Goal: Information Seeking & Learning: Learn about a topic

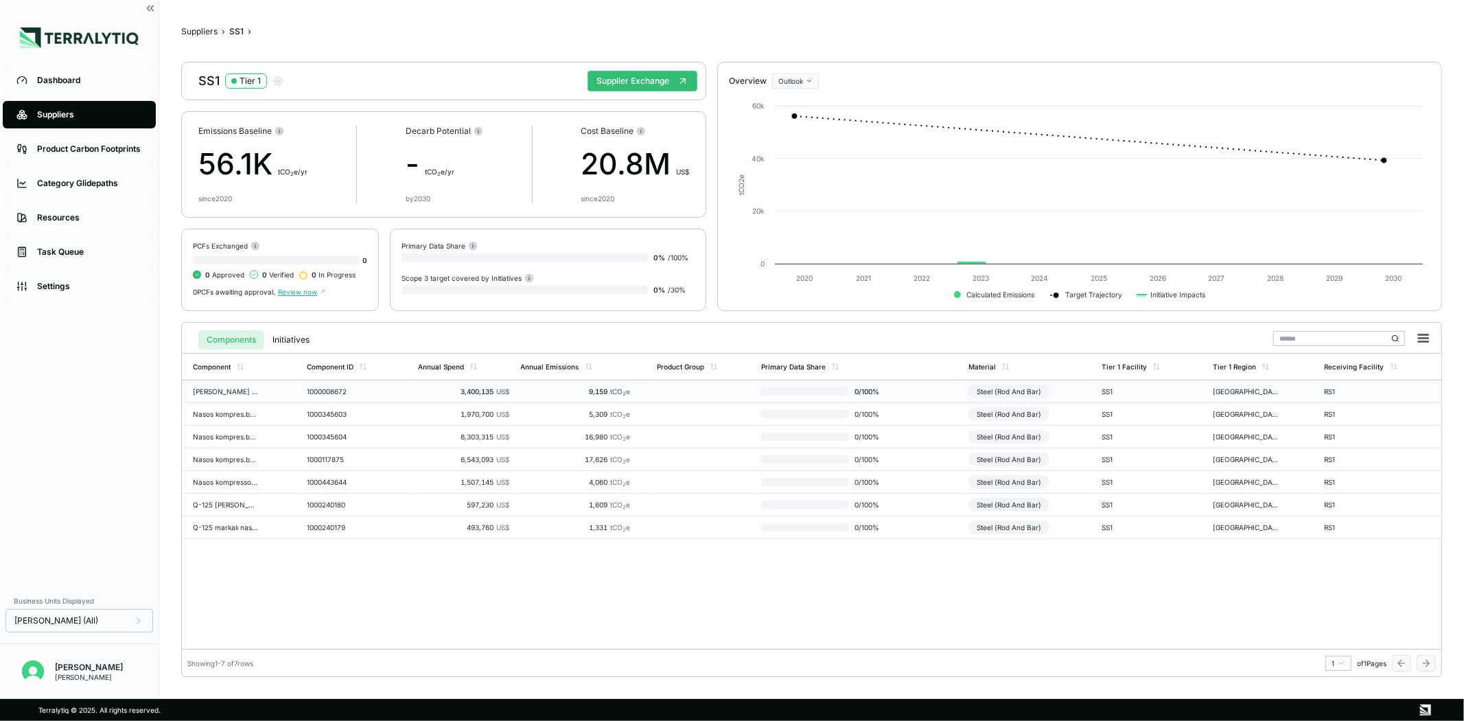
click at [359, 389] on div "1000008672" at bounding box center [340, 391] width 66 height 8
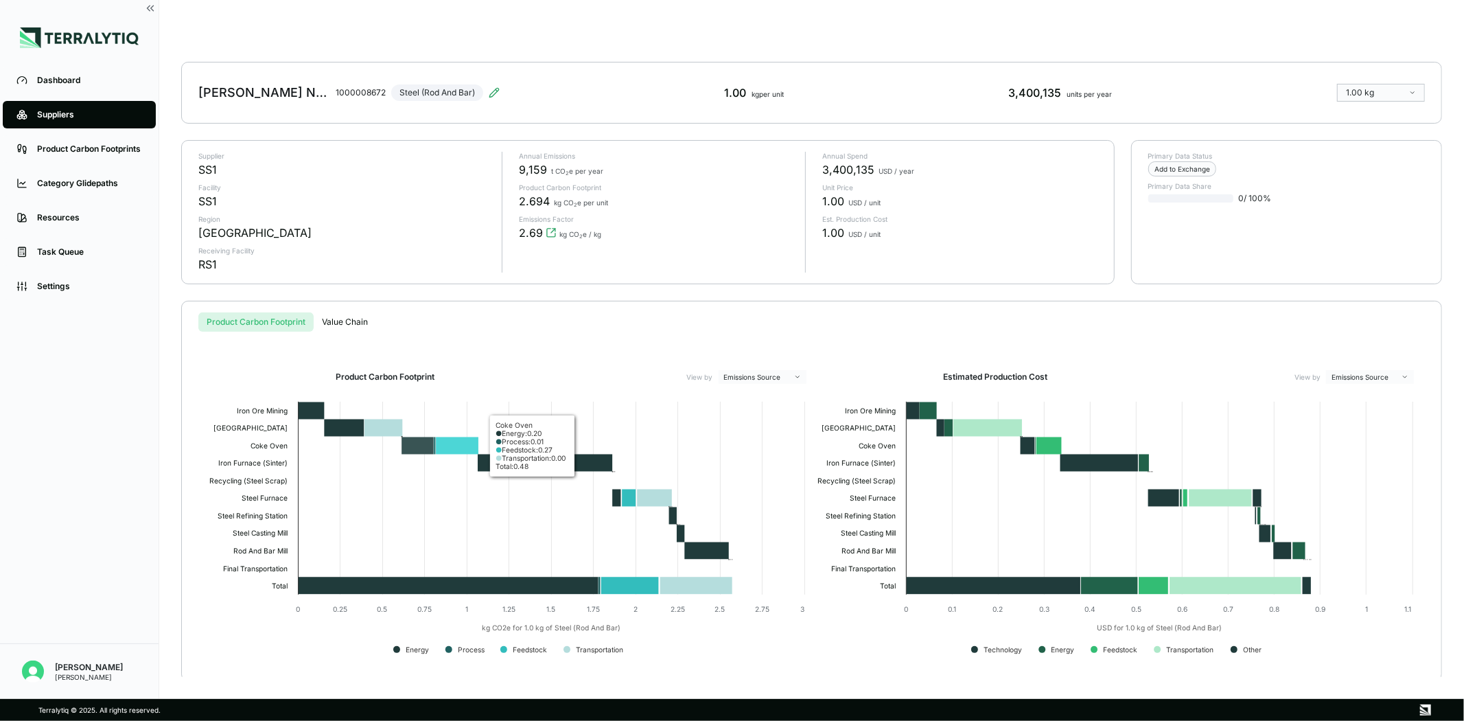
scroll to position [21, 0]
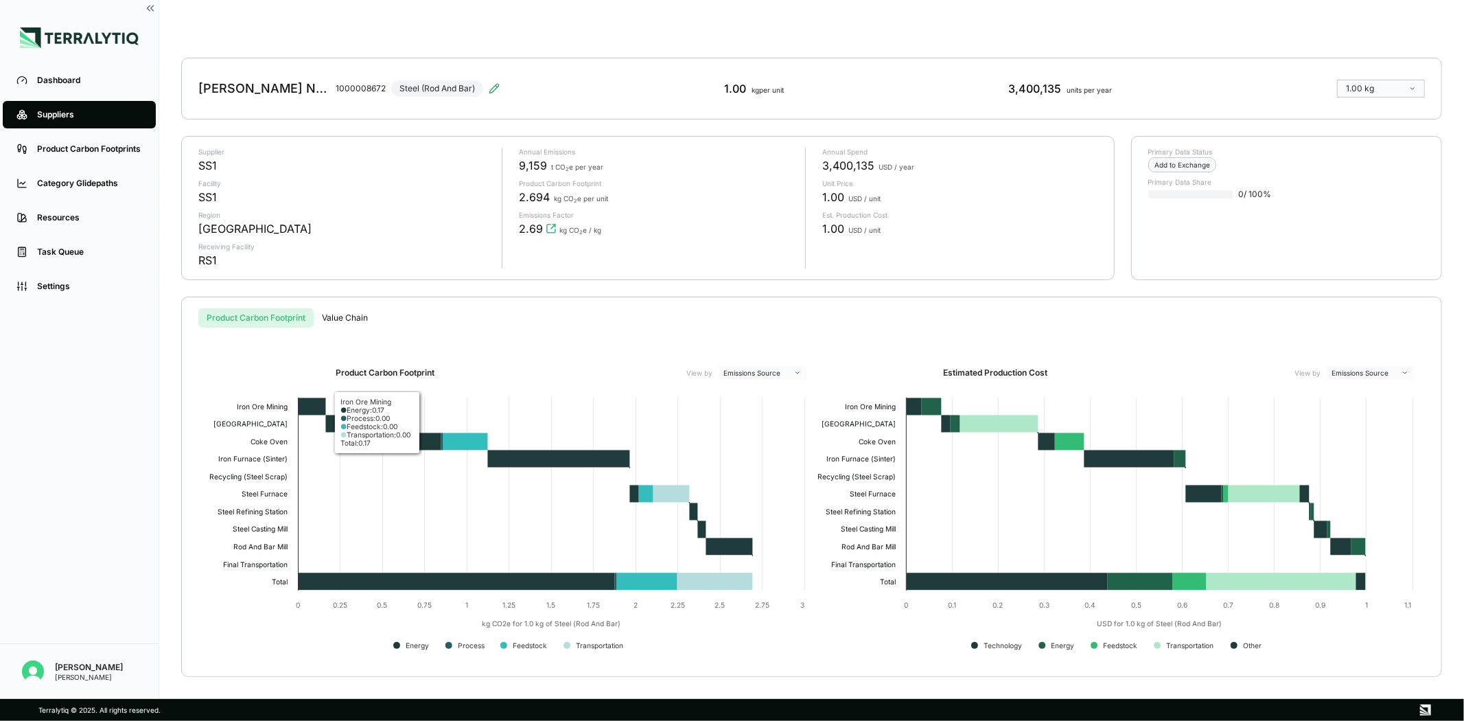
click at [349, 319] on div "Product Carbon Footprint Value Chain Product Carbon Footprint View by Emissions…" at bounding box center [811, 487] width 1261 height 380
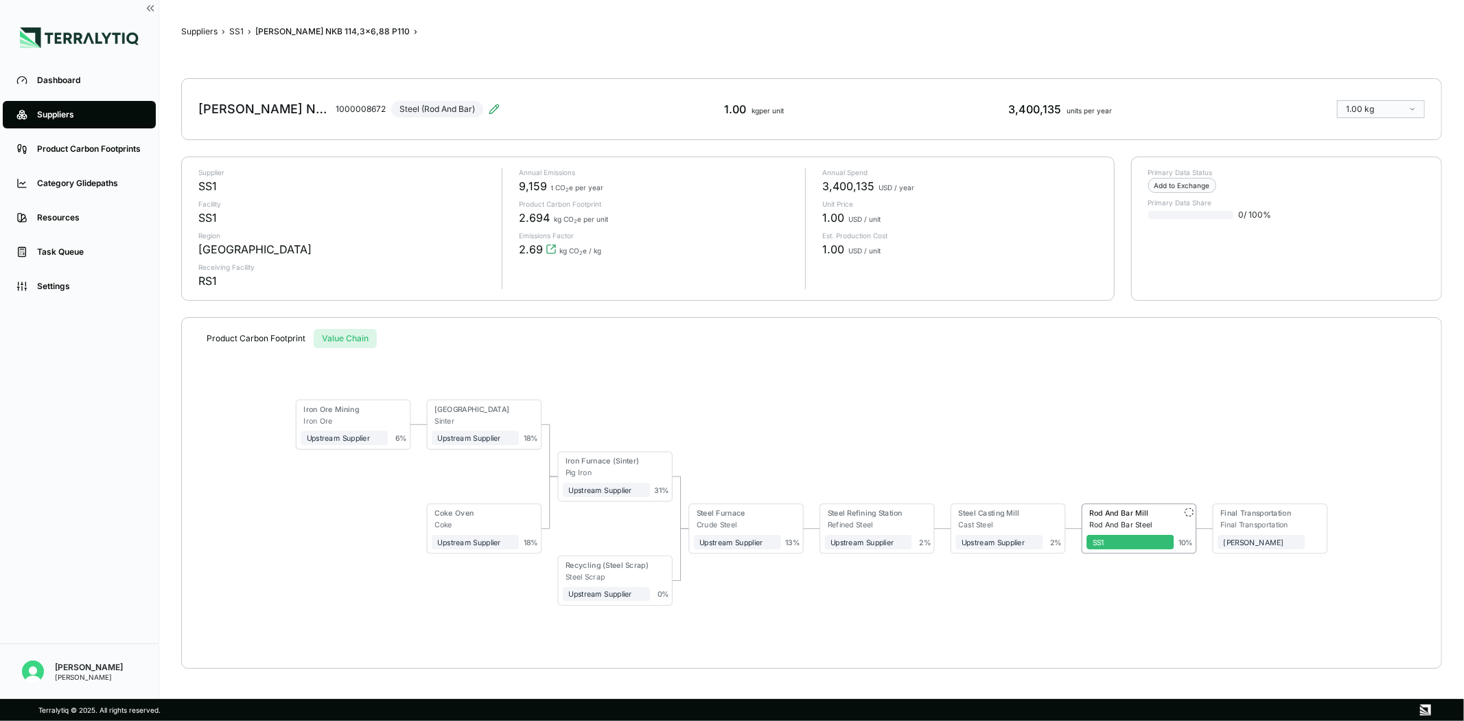
scroll to position [0, 0]
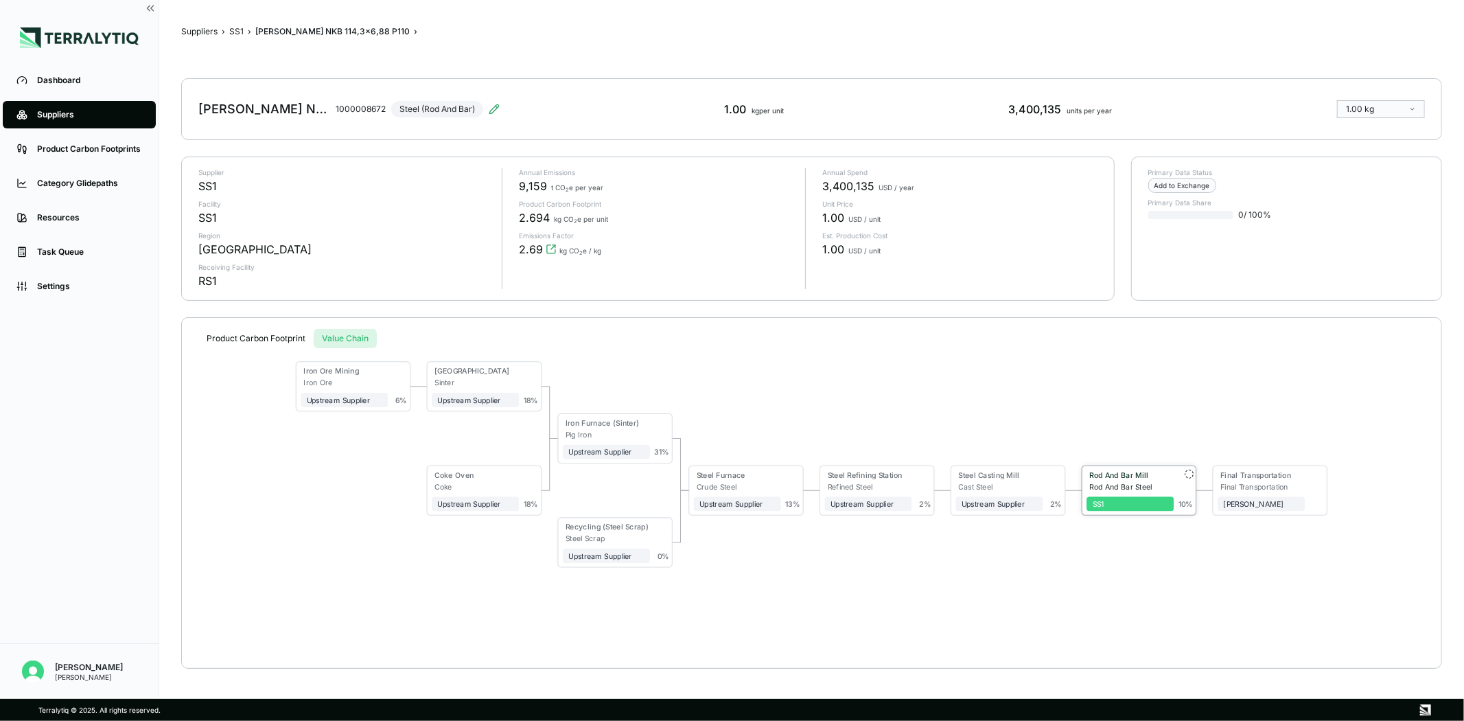
click at [1135, 505] on div "SS1" at bounding box center [1131, 504] width 76 height 9
click at [614, 537] on div "Steel Scrap" at bounding box center [608, 538] width 84 height 9
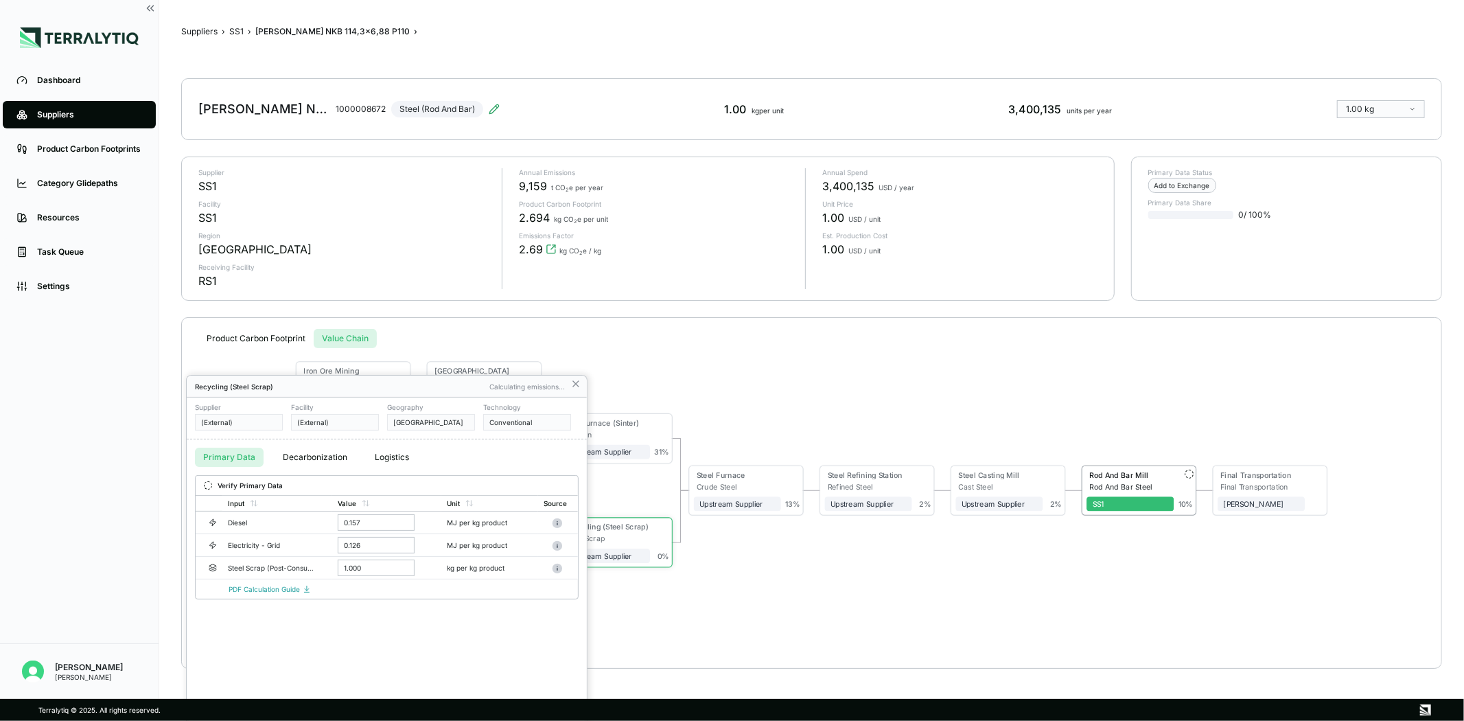
click at [316, 456] on button "Decarbonization" at bounding box center [315, 457] width 81 height 19
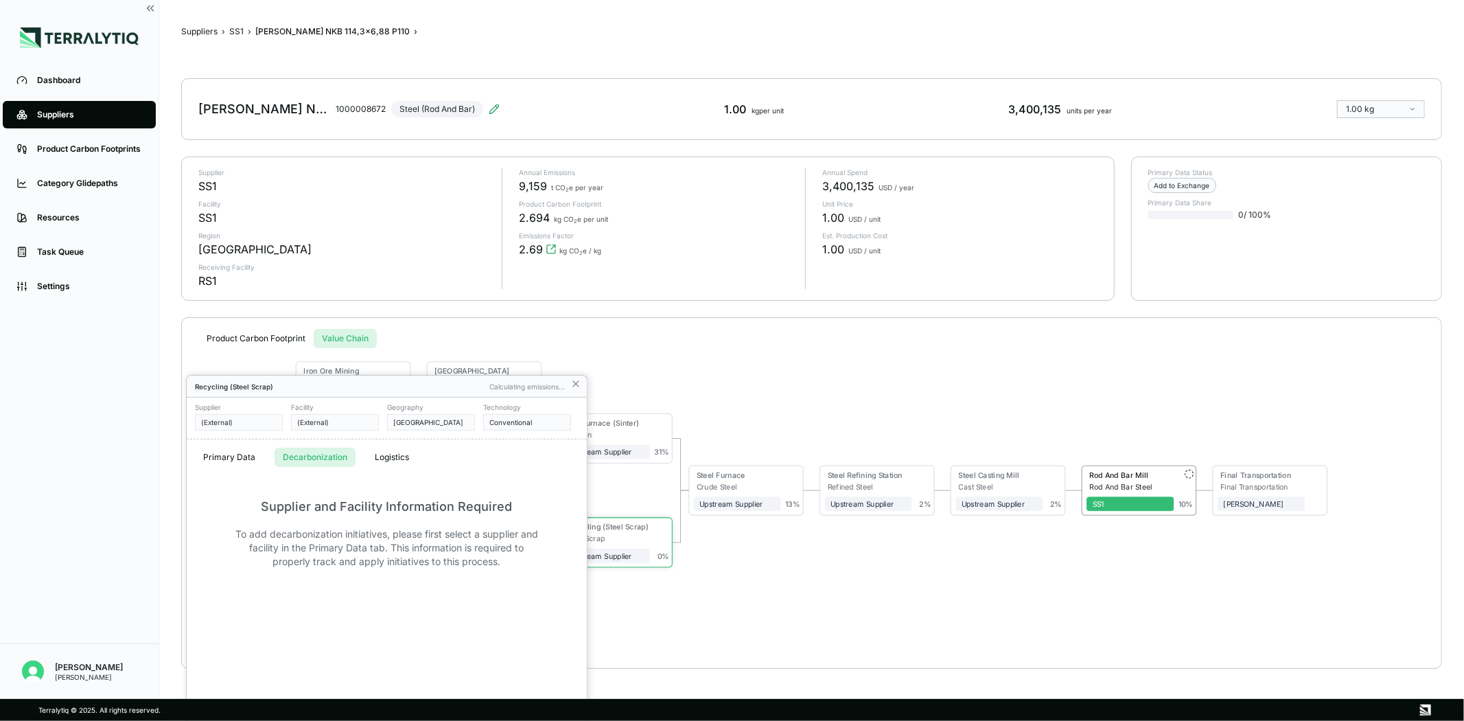
click at [393, 455] on button "Logistics" at bounding box center [392, 457] width 51 height 19
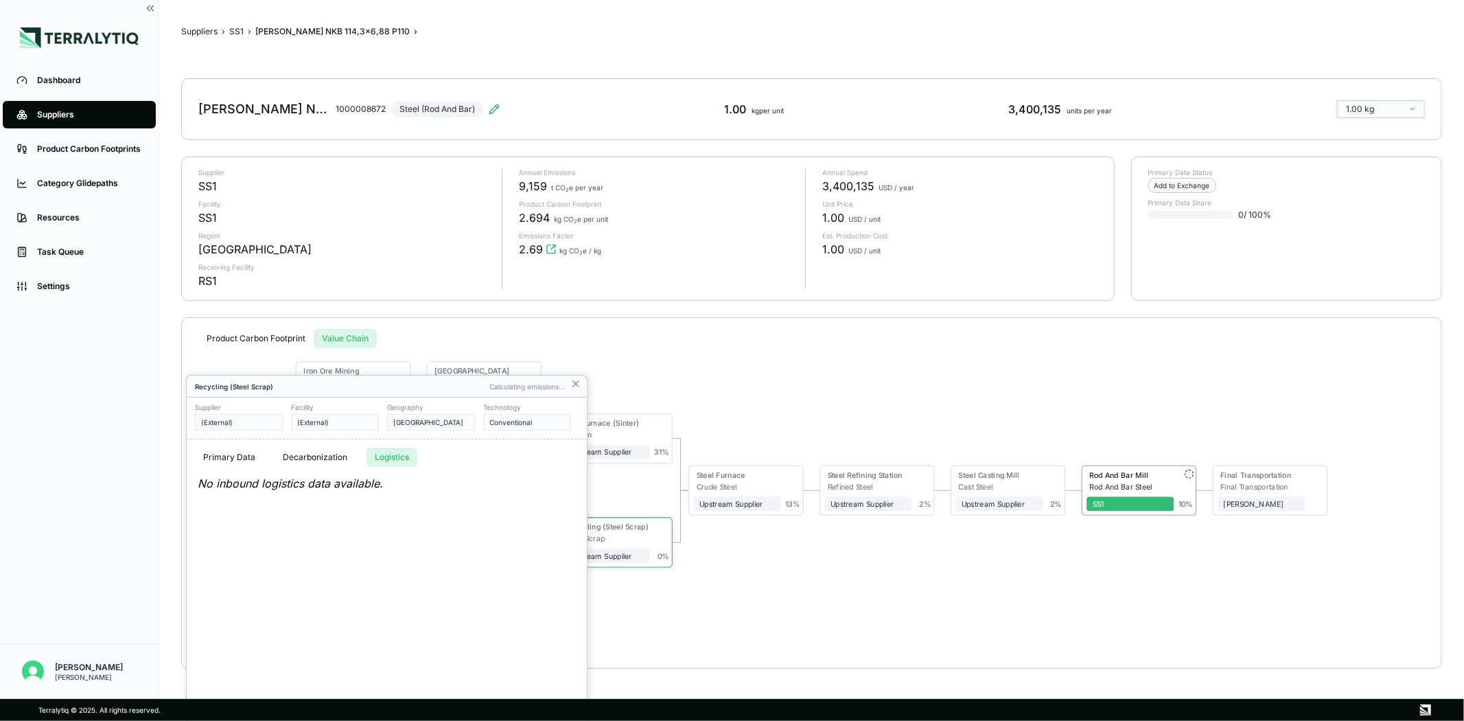
click at [230, 453] on button "Primary Data" at bounding box center [229, 457] width 69 height 19
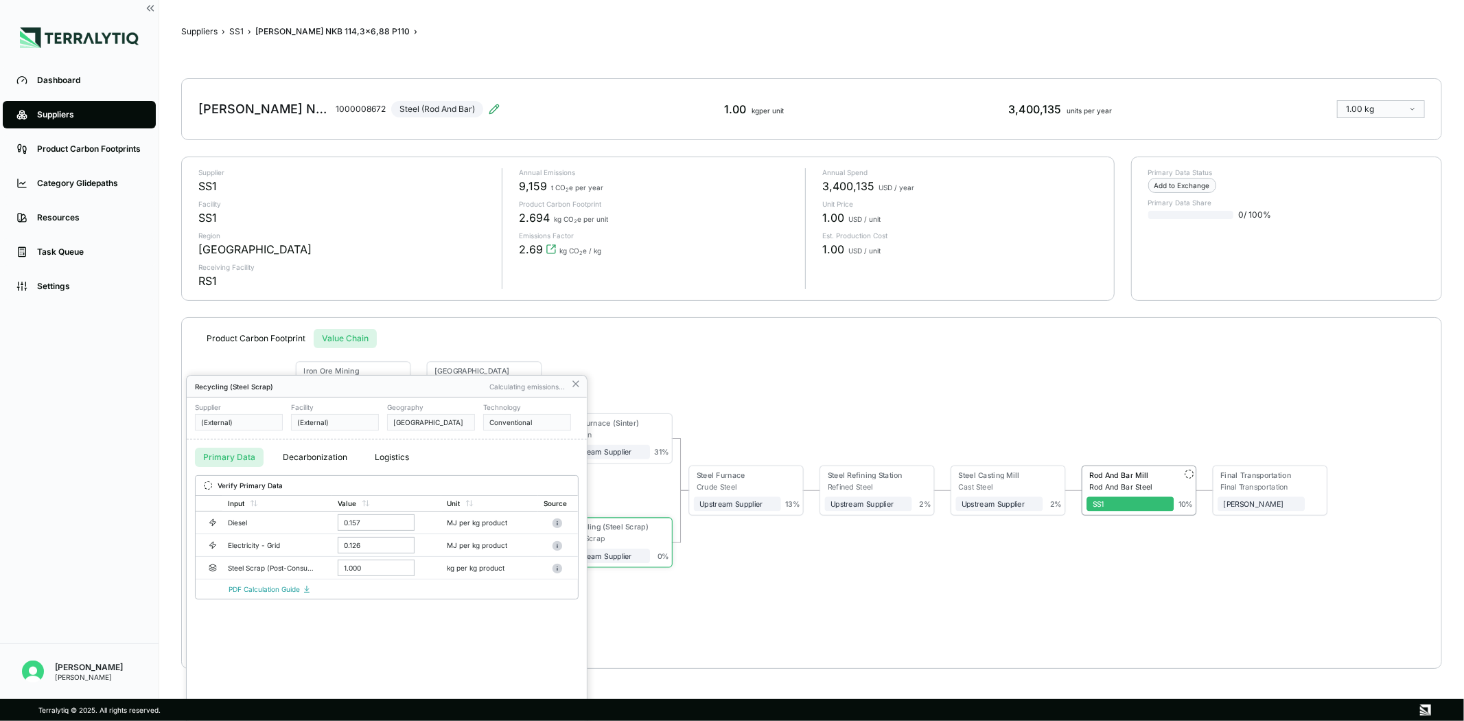
drag, startPoint x: 302, startPoint y: 448, endPoint x: 355, endPoint y: 450, distance: 52.9
click at [305, 449] on button "Decarbonization" at bounding box center [315, 457] width 81 height 19
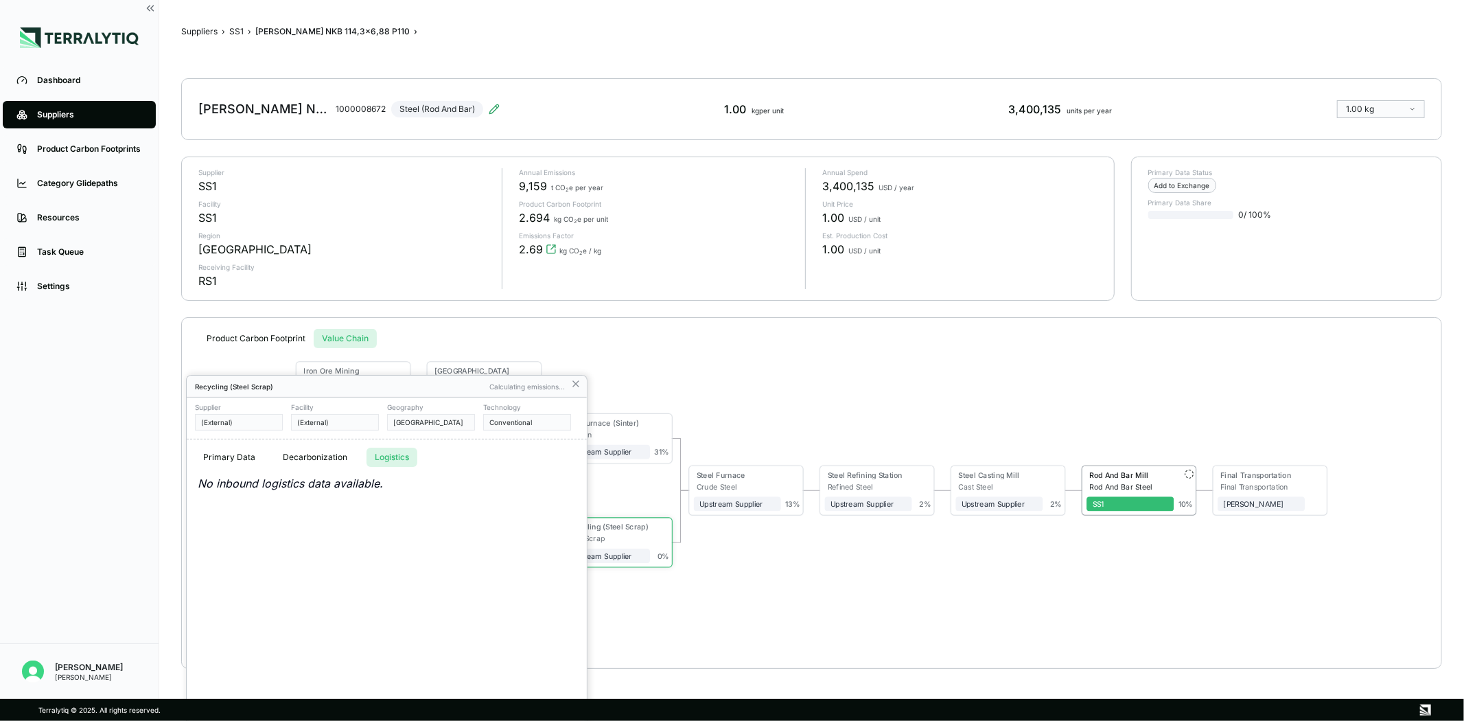
click at [390, 451] on button "Logistics" at bounding box center [392, 457] width 51 height 19
click at [575, 383] on icon at bounding box center [575, 383] width 5 height 5
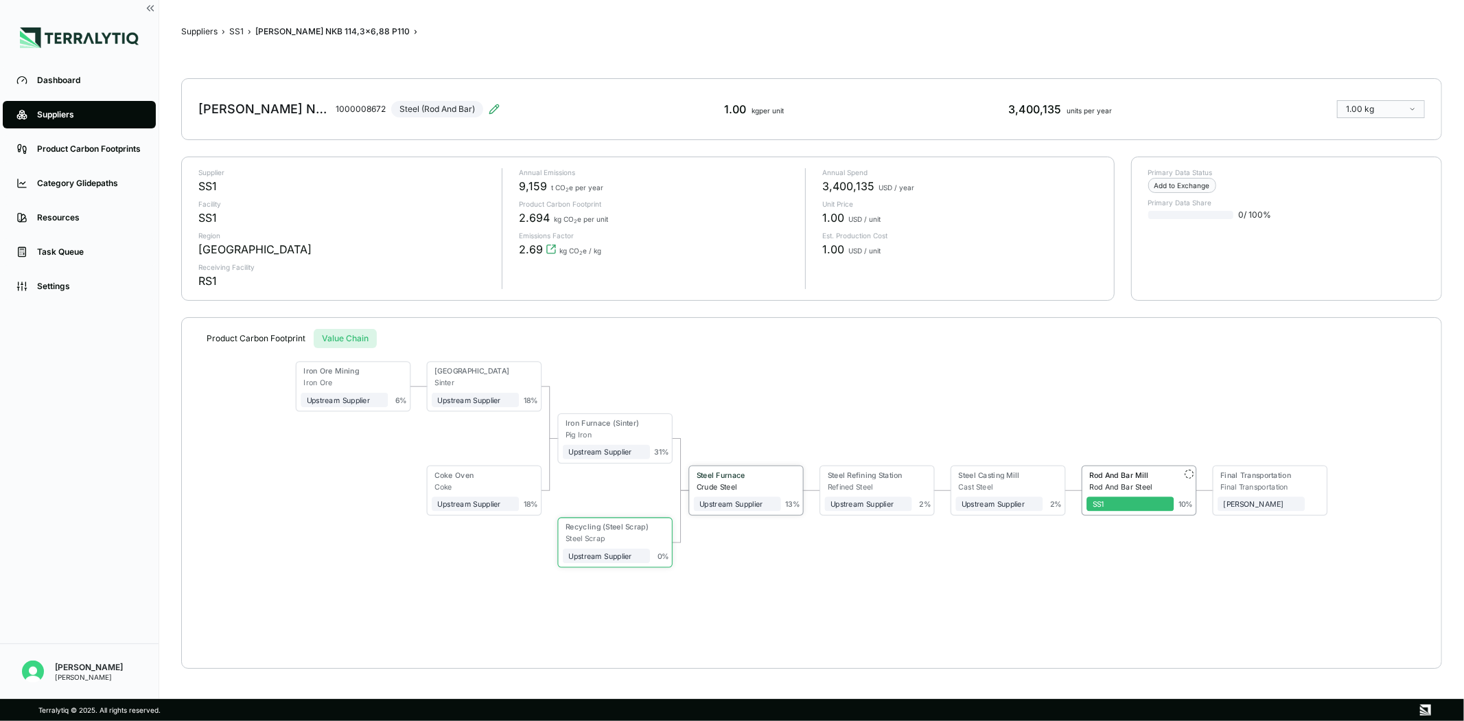
click at [754, 491] on div "Upstream Supplier" at bounding box center [737, 501] width 87 height 21
click at [756, 481] on div "Steel Furnace" at bounding box center [735, 476] width 82 height 12
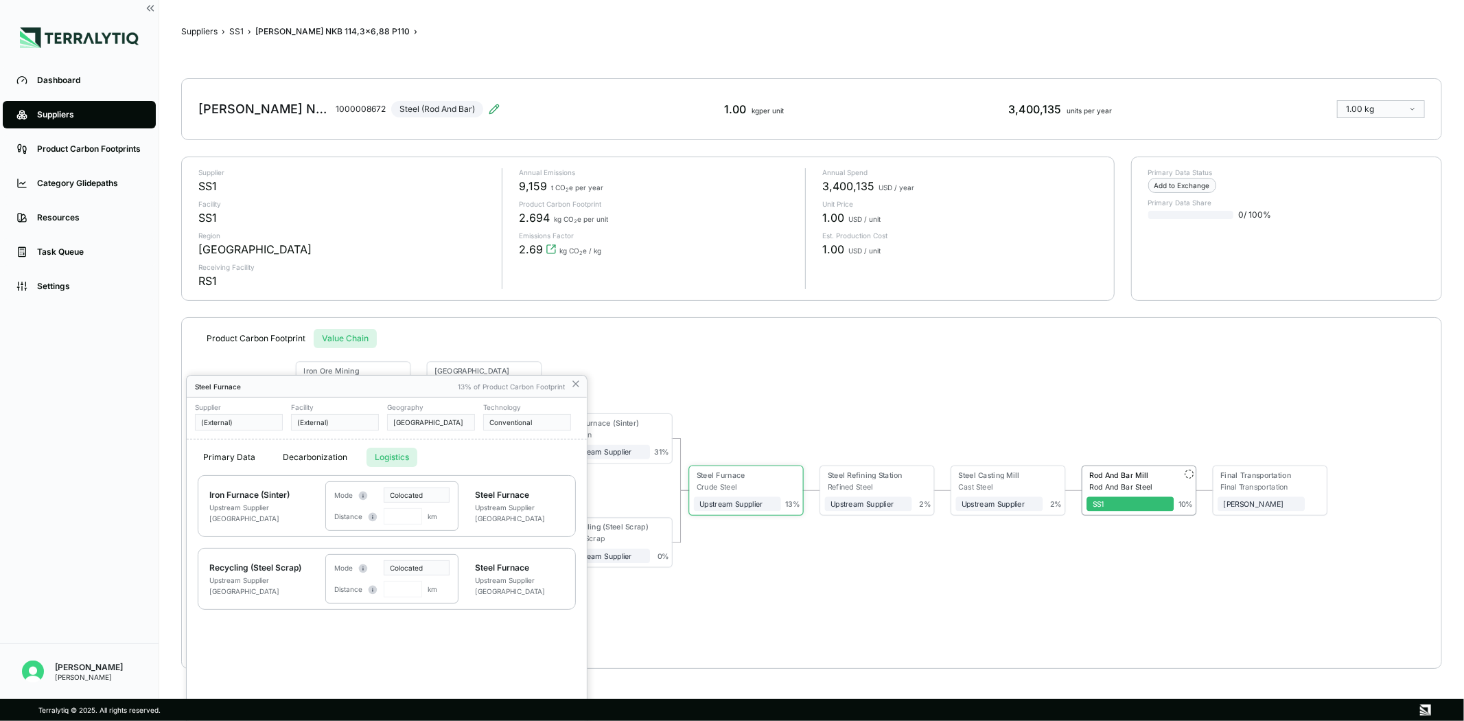
click at [369, 456] on button "Logistics" at bounding box center [392, 457] width 51 height 19
click at [382, 457] on button "Logistics" at bounding box center [392, 457] width 51 height 19
click at [383, 457] on button "Logistics" at bounding box center [392, 457] width 51 height 19
click at [435, 518] on span "km" at bounding box center [433, 516] width 10 height 8
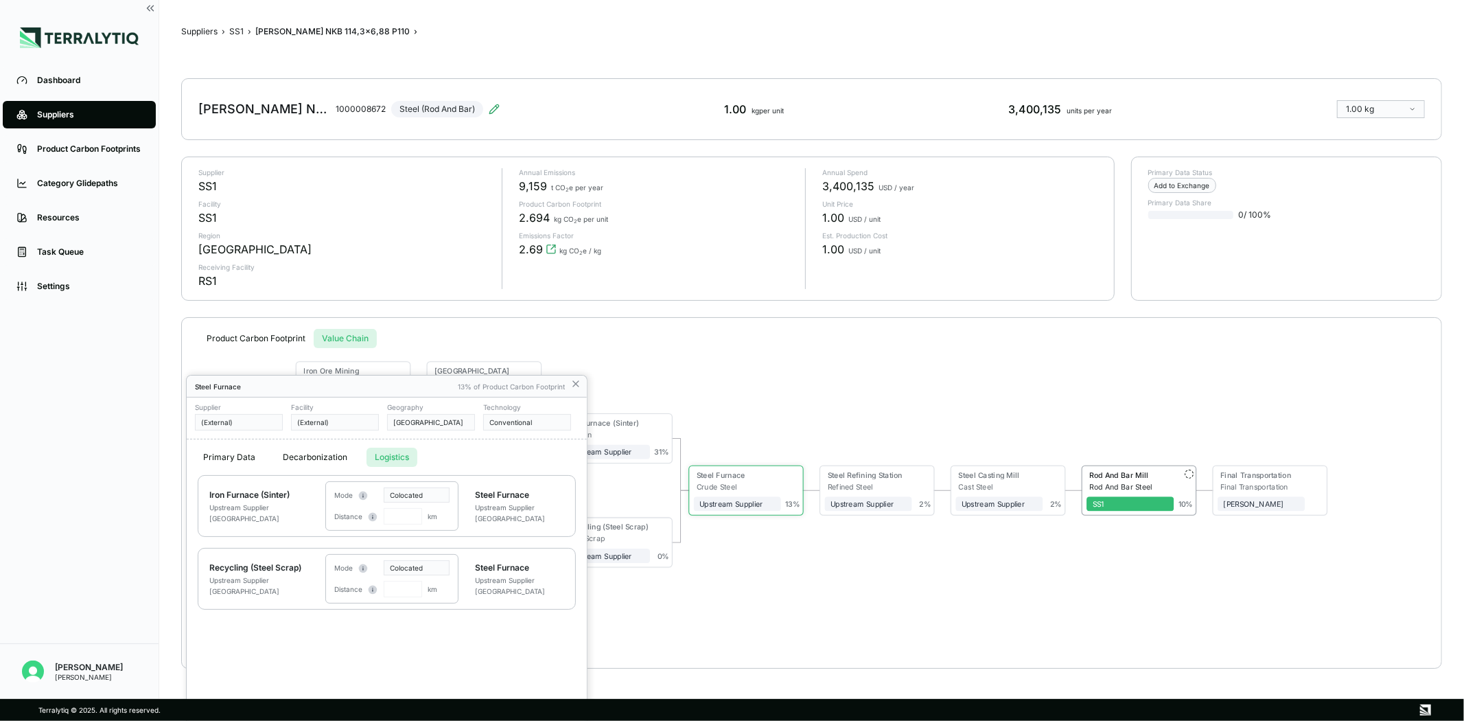
click at [400, 578] on div "Mode Colocated Distance km" at bounding box center [391, 578] width 133 height 49
click at [378, 594] on div "Distance km" at bounding box center [385, 589] width 103 height 16
click at [372, 585] on icon at bounding box center [373, 590] width 10 height 10
click at [288, 512] on div "Iron Furnace (Sinter) Upstream Supplier [GEOGRAPHIC_DATA]" at bounding box center [259, 505] width 100 height 33
click at [361, 494] on circle at bounding box center [363, 495] width 9 height 9
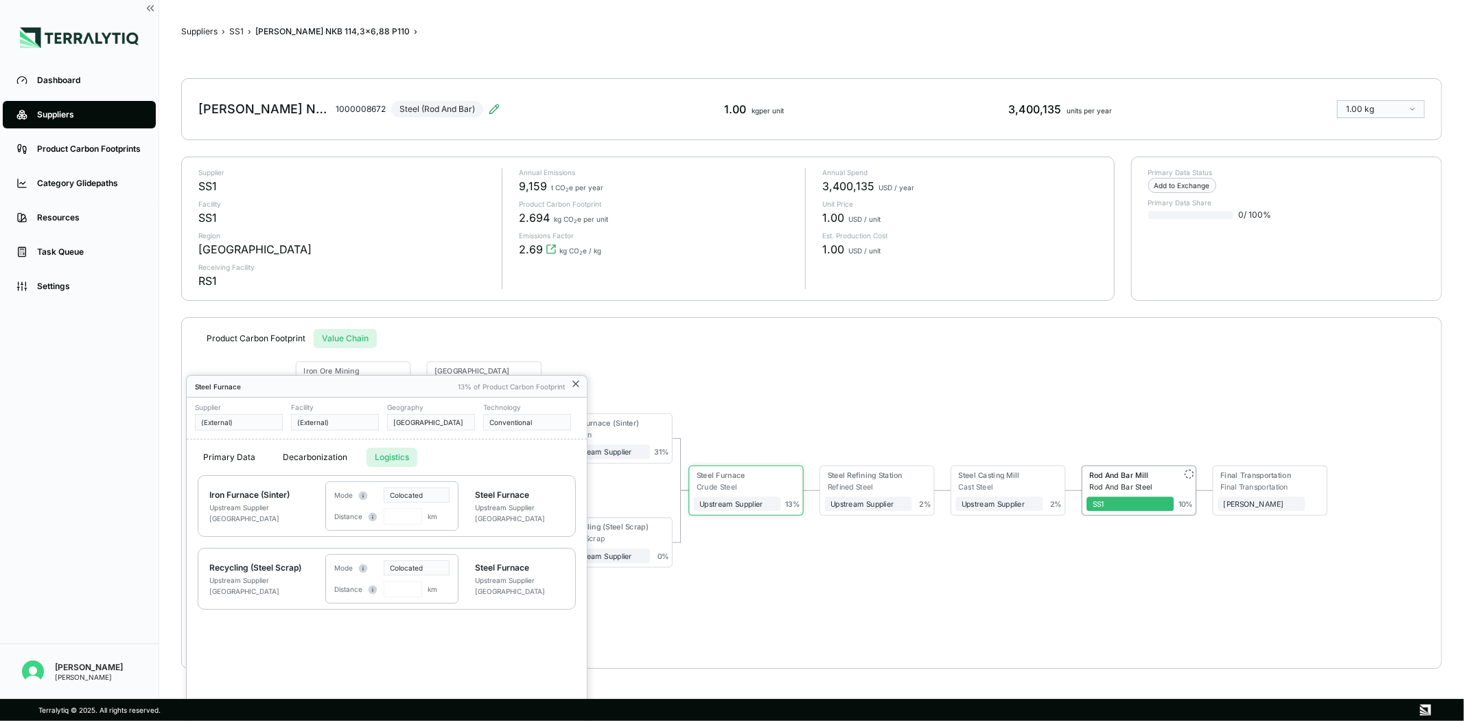
click at [574, 385] on icon at bounding box center [575, 383] width 5 height 5
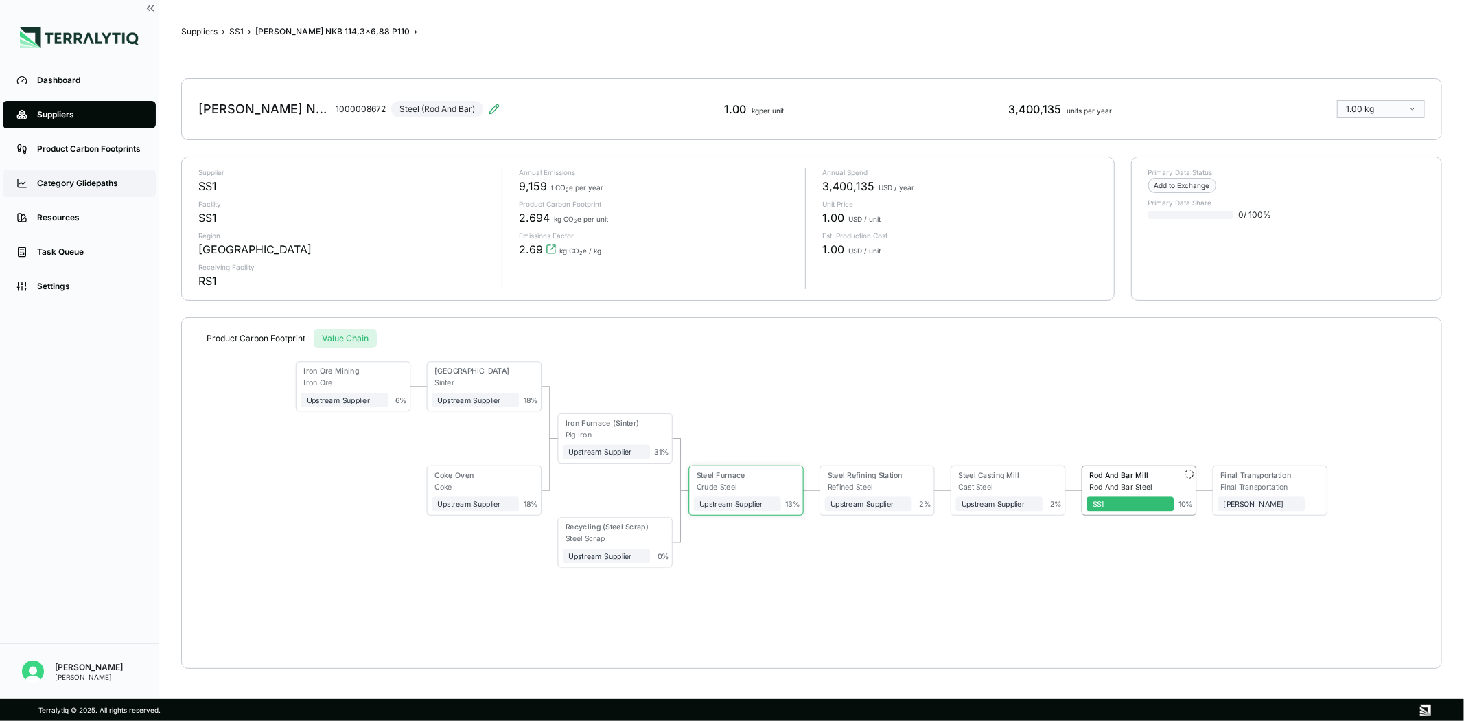
click at [76, 175] on link "Category Glidepaths" at bounding box center [79, 183] width 153 height 27
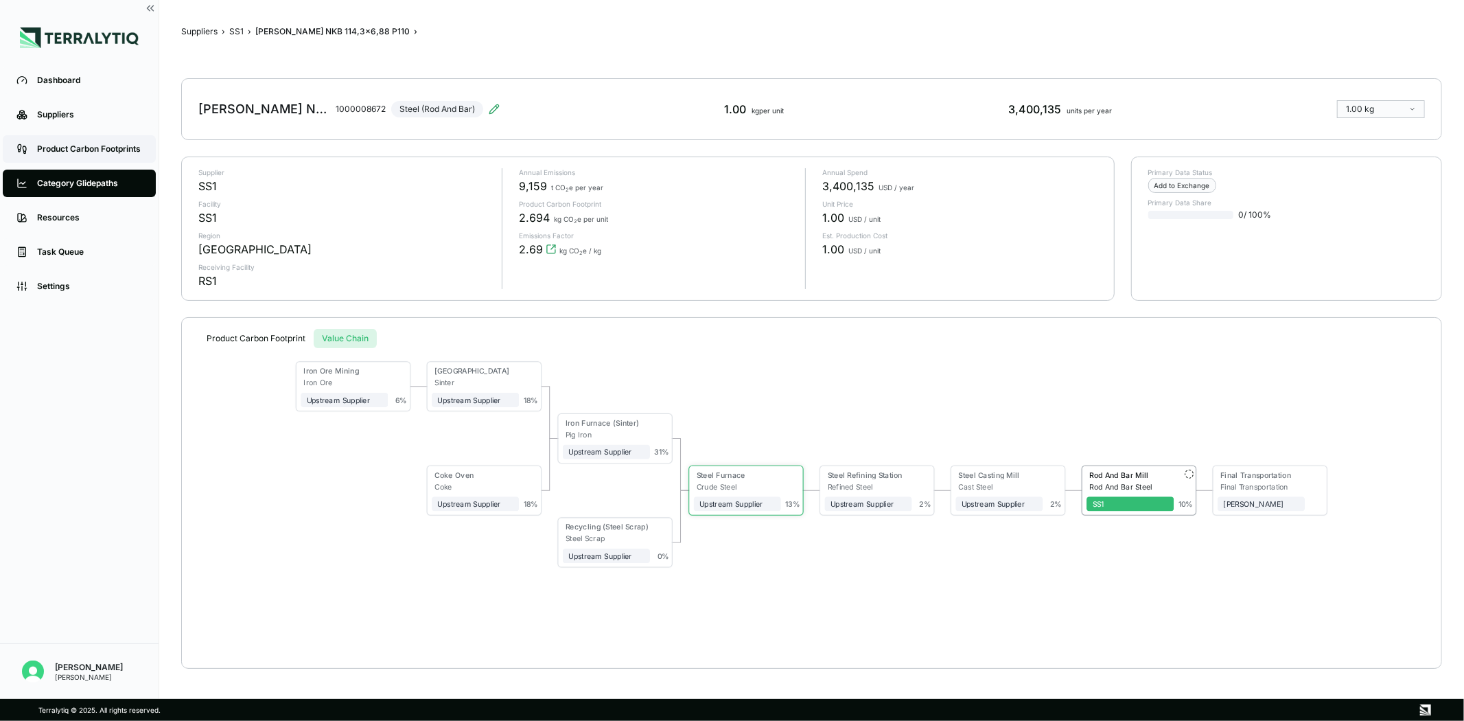
click at [78, 152] on div "Product Carbon Footprints" at bounding box center [89, 148] width 105 height 11
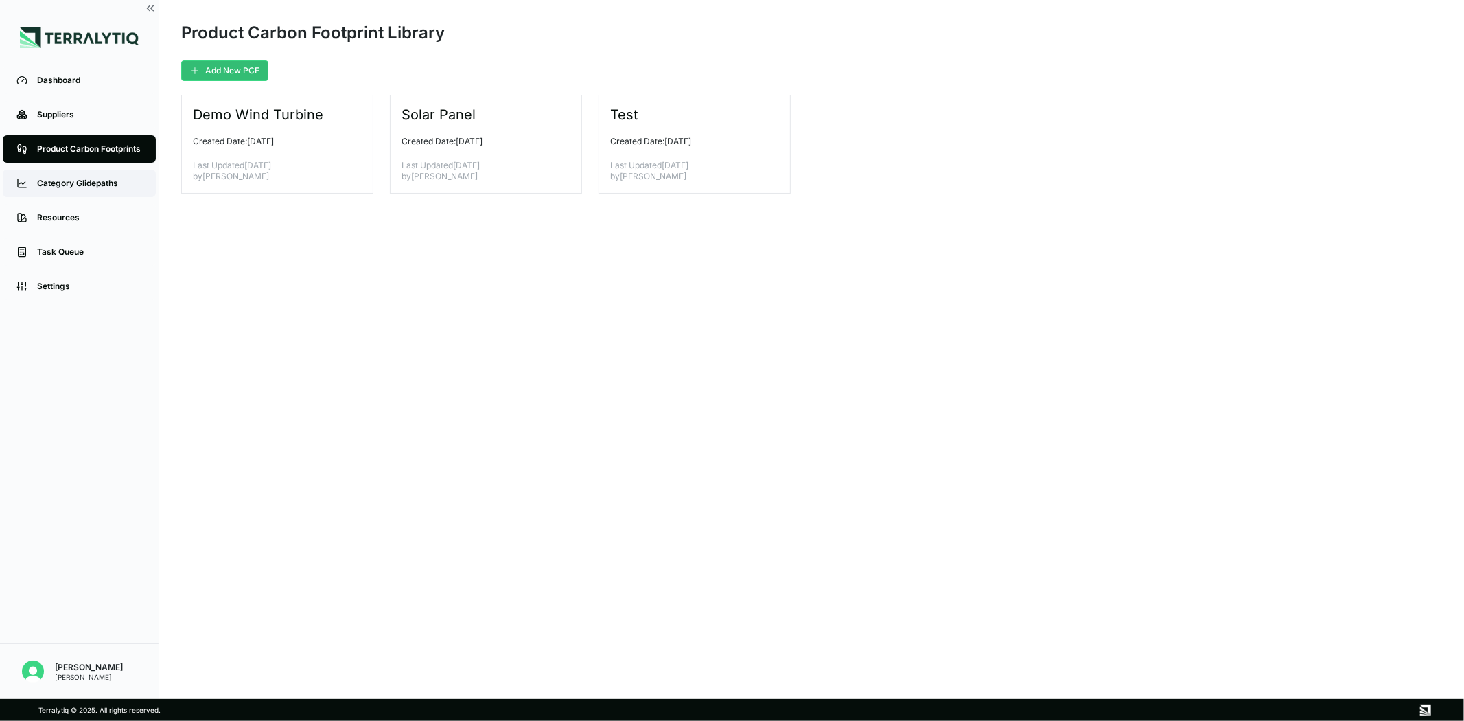
click at [73, 186] on div "Category Glidepaths" at bounding box center [89, 183] width 105 height 11
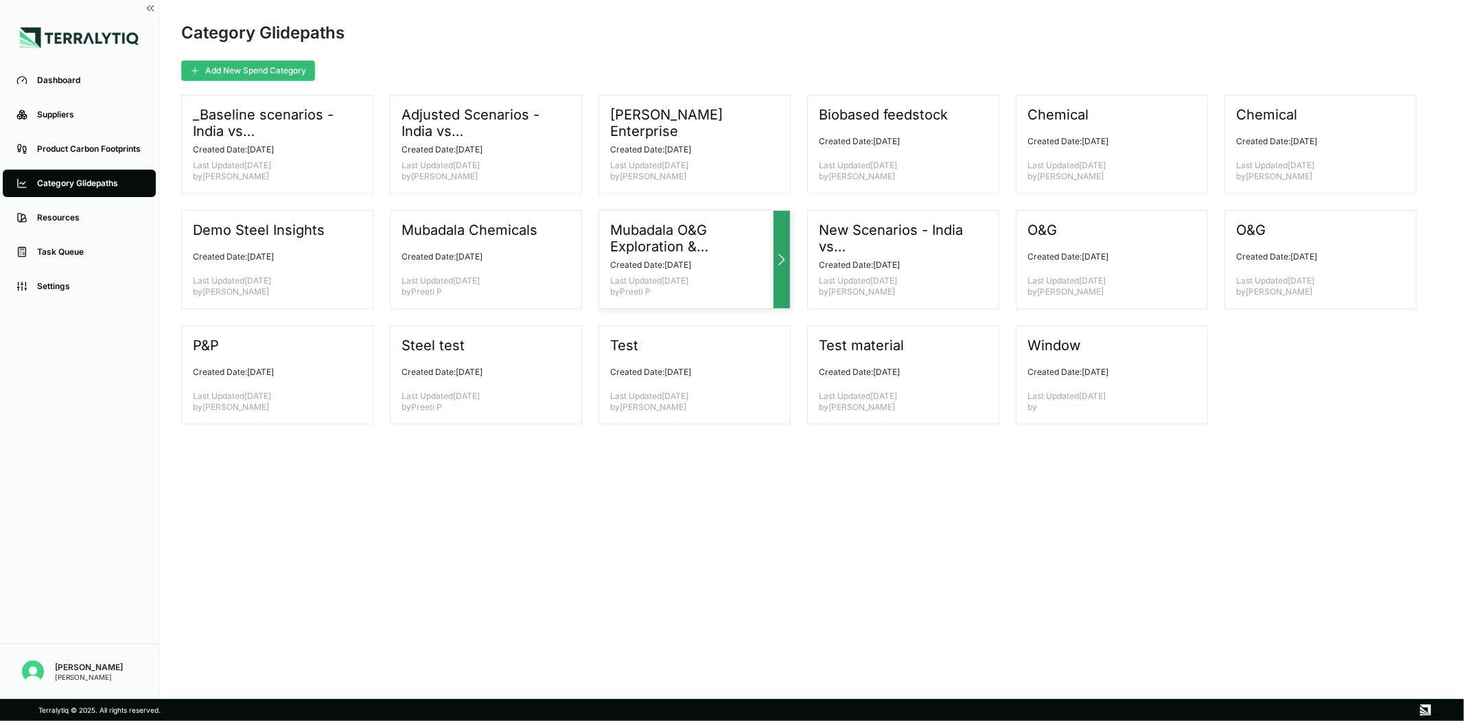
click at [776, 262] on icon at bounding box center [782, 259] width 16 height 16
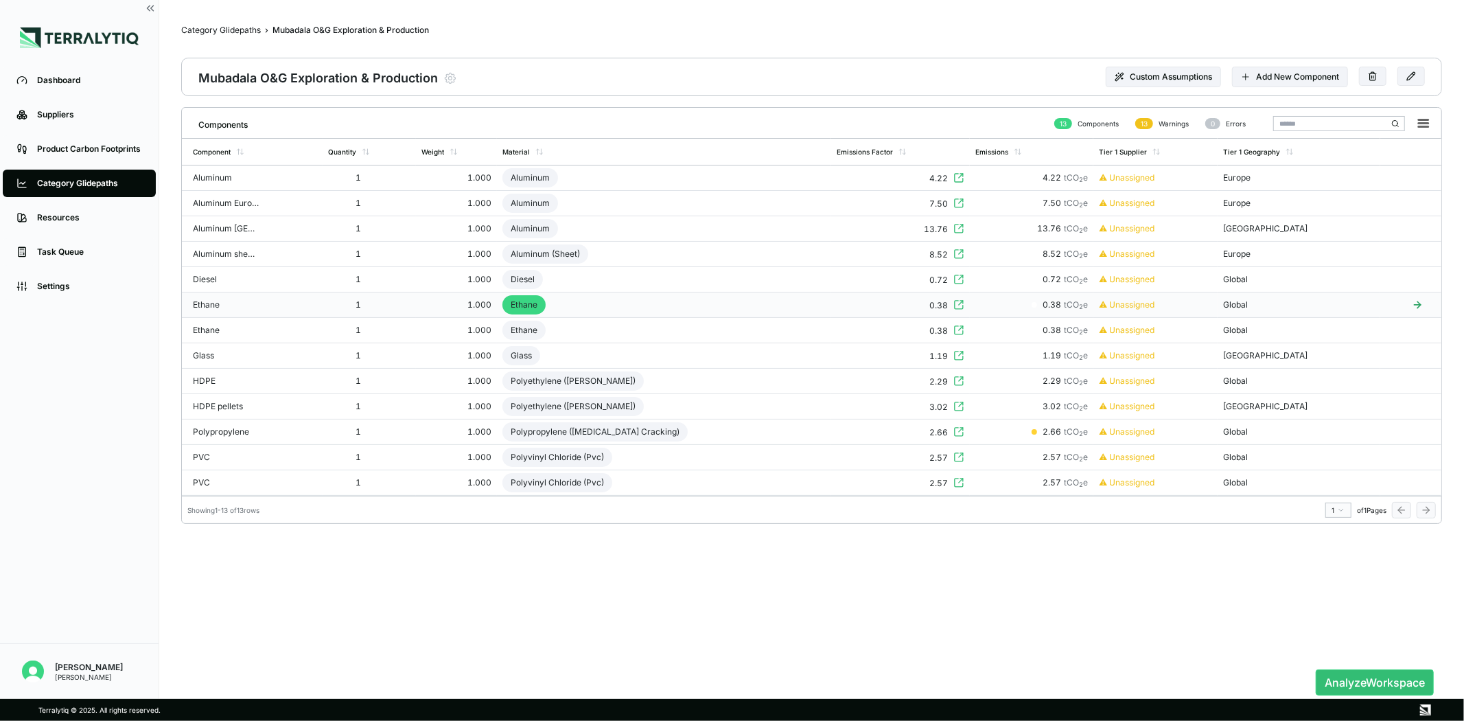
click at [618, 304] on td "Ethane" at bounding box center [664, 304] width 335 height 25
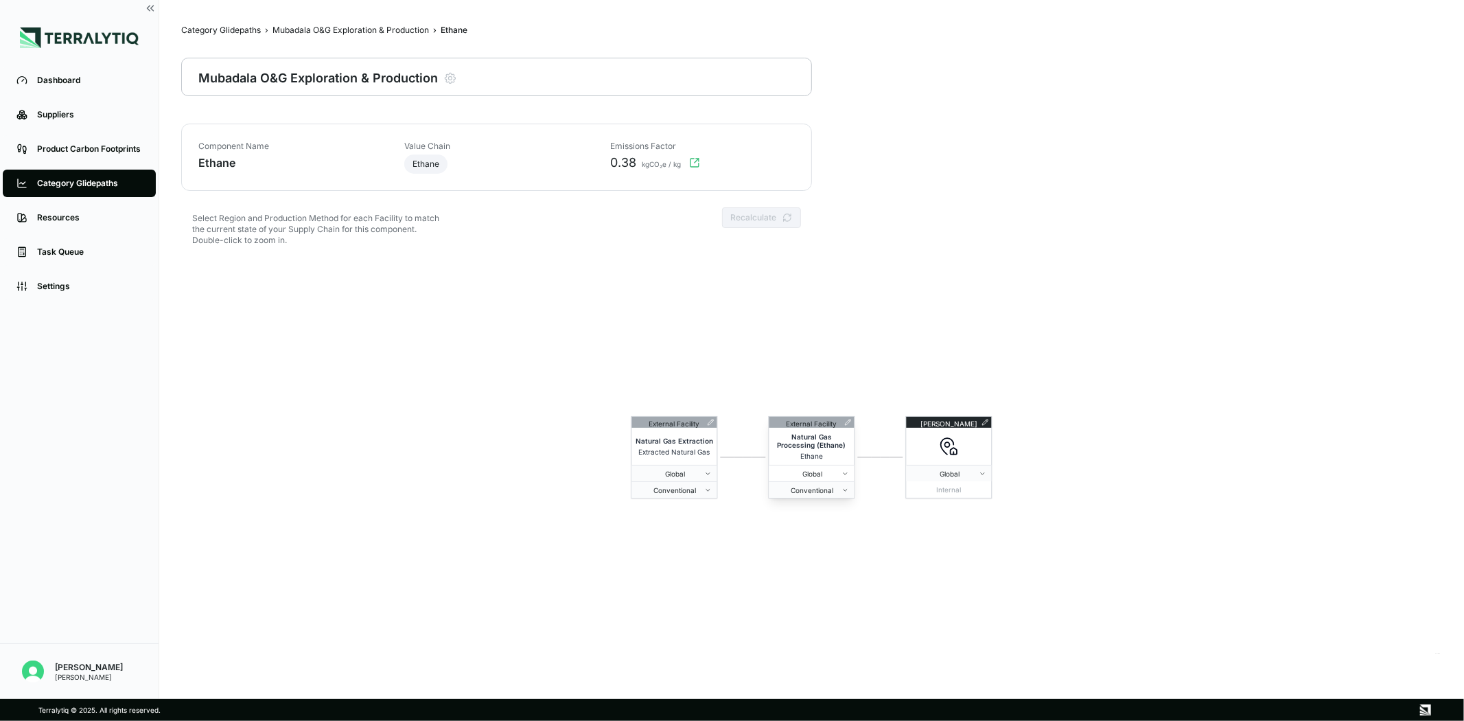
click at [835, 471] on span "Global" at bounding box center [808, 474] width 67 height 8
click at [801, 580] on div "Europe" at bounding box center [858, 581] width 171 height 16
click at [702, 471] on span "Global" at bounding box center [671, 474] width 67 height 8
click at [682, 546] on div "Asia Pacific" at bounding box center [721, 548] width 171 height 16
drag, startPoint x: 641, startPoint y: 161, endPoint x: 596, endPoint y: 160, distance: 45.3
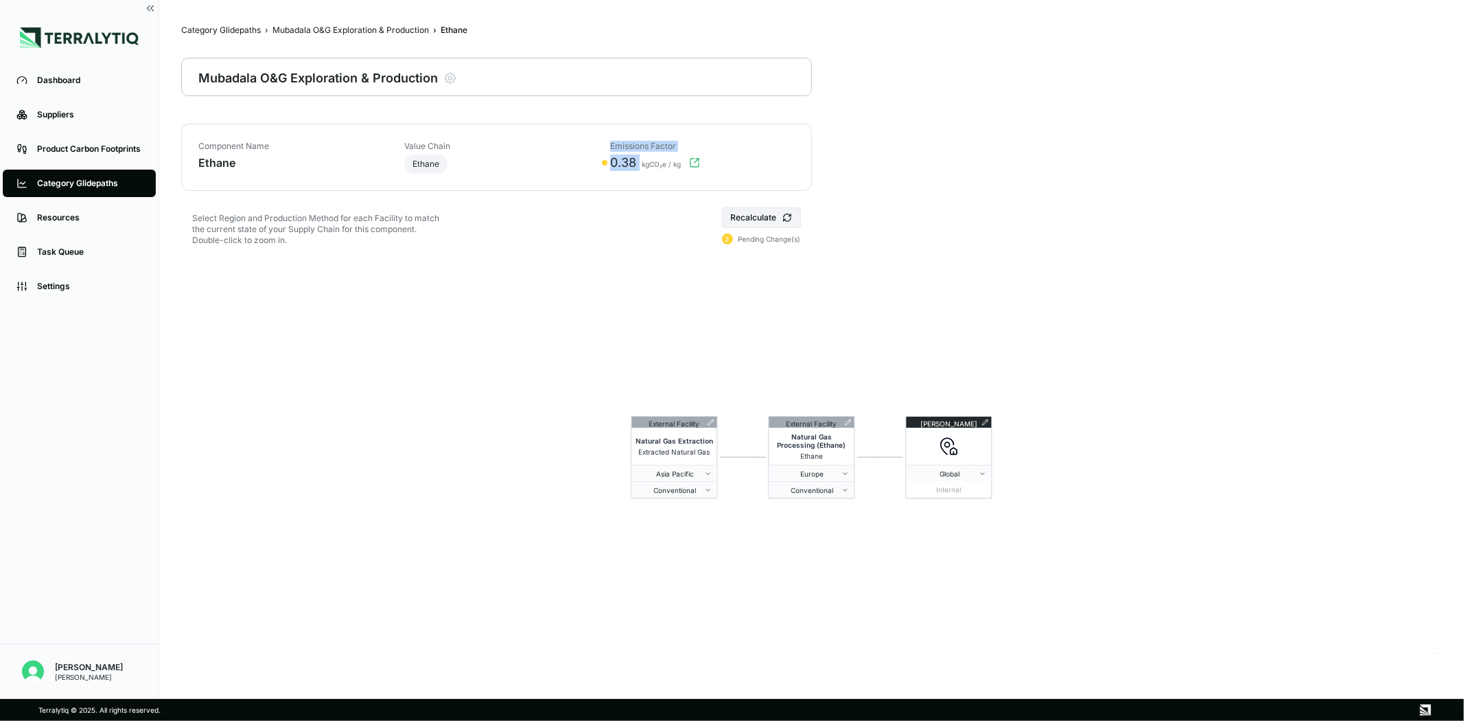
click at [596, 160] on div "Component Name [PERSON_NAME] Value Chain Ethane Emissions Factor 0.38 kgCO₂e / …" at bounding box center [496, 157] width 597 height 33
click at [634, 172] on div "Emissions Factor 0.38 kgCO₂e / kg" at bounding box center [702, 157] width 184 height 33
drag, startPoint x: 635, startPoint y: 161, endPoint x: 607, endPoint y: 161, distance: 28.2
click at [607, 161] on div "0.38 kgCO₂e / kg" at bounding box center [698, 162] width 192 height 16
click at [669, 474] on span "Asia Pacific" at bounding box center [671, 474] width 67 height 8
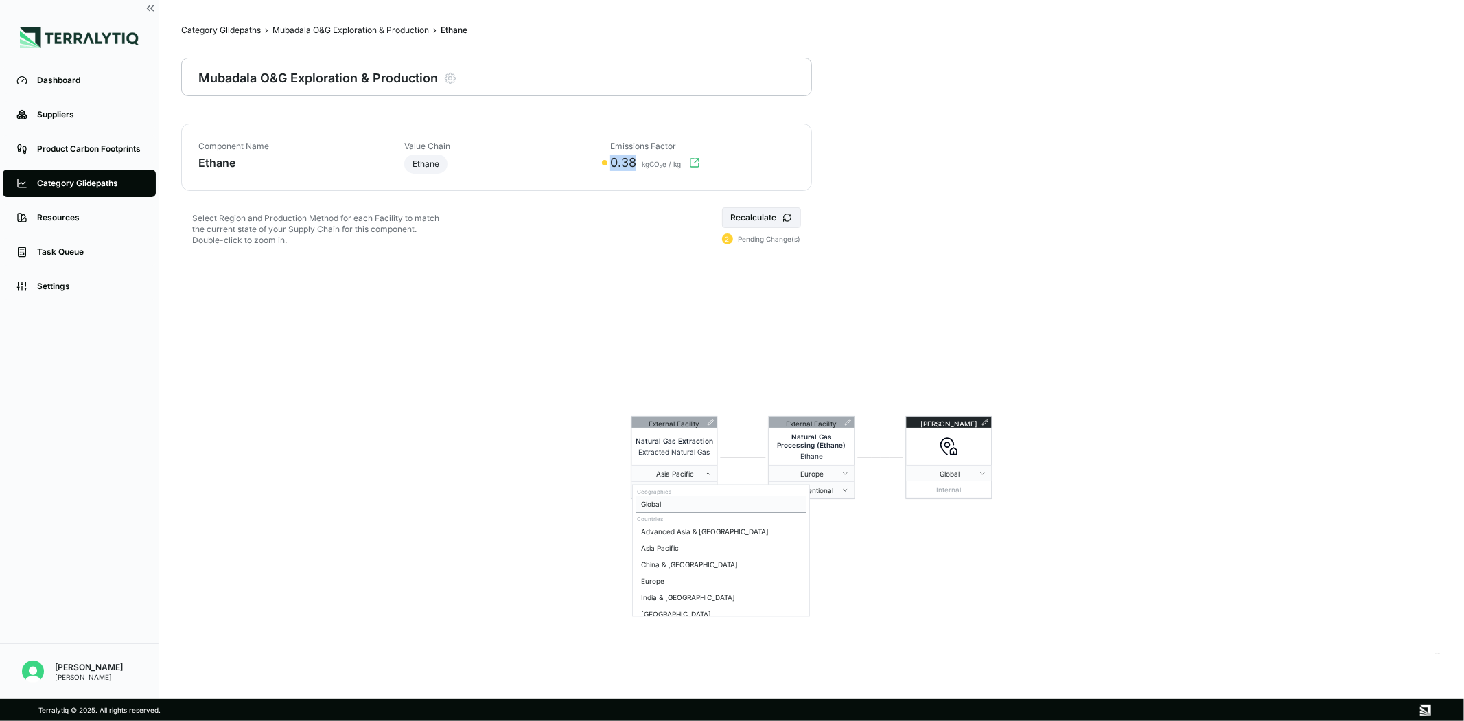
click at [657, 502] on div "Global" at bounding box center [721, 504] width 171 height 16
click at [798, 468] on button "Europe" at bounding box center [811, 473] width 85 height 16
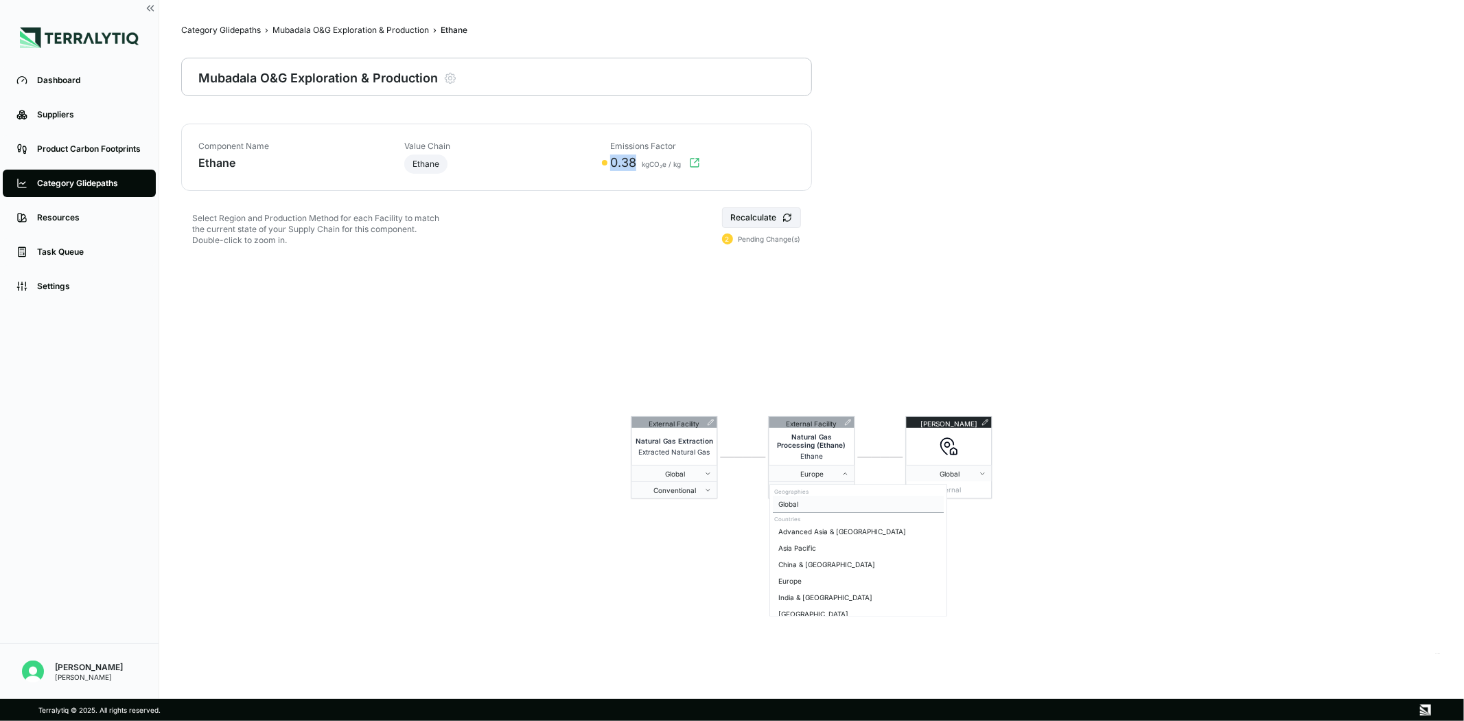
click at [796, 503] on div "Global" at bounding box center [858, 504] width 171 height 16
click at [746, 380] on div "External Facility Natural Gas Extraction Extracted Natural Gas Global Conventio…" at bounding box center [811, 456] width 1261 height 395
click at [769, 211] on button "Recalculate" at bounding box center [761, 217] width 79 height 21
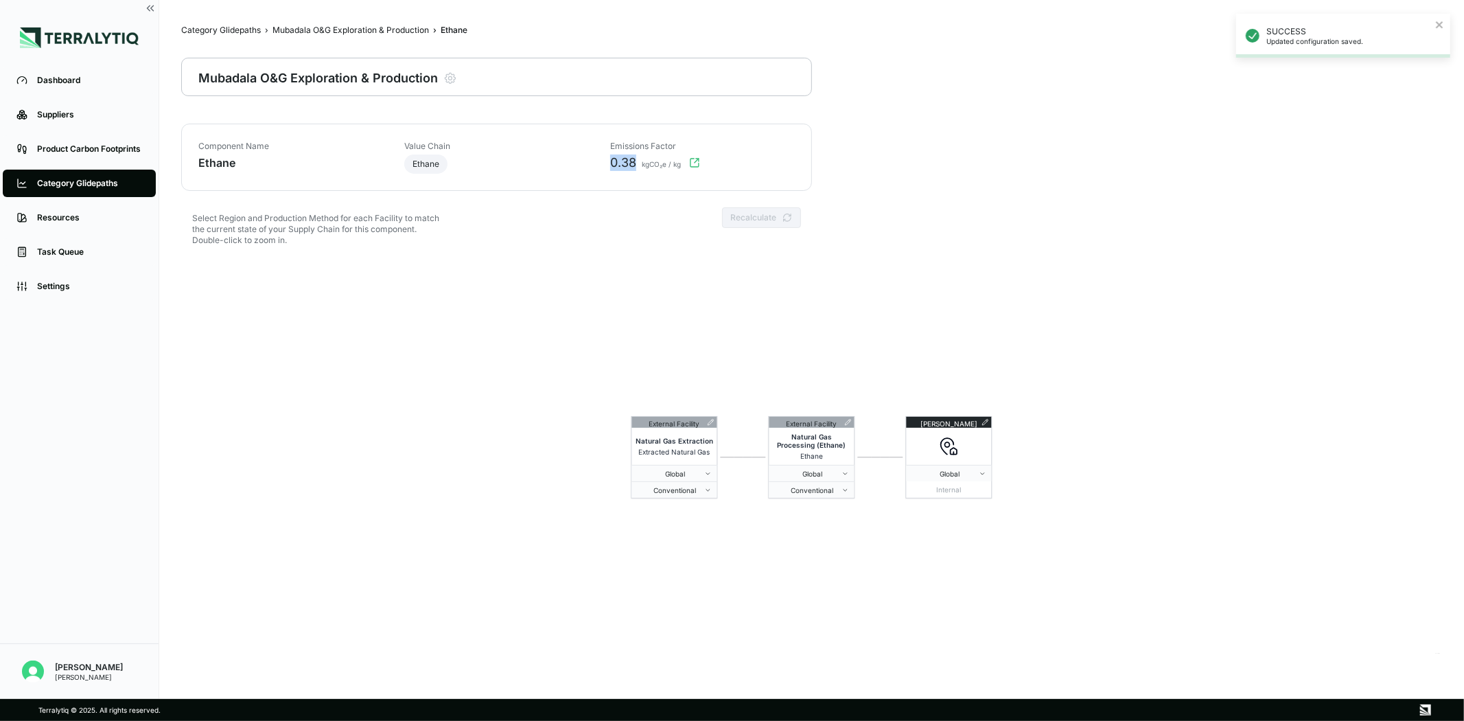
click at [703, 319] on div "External Facility Natural Gas Extraction Extracted Natural Gas Global Conventio…" at bounding box center [811, 456] width 1261 height 395
click at [633, 188] on div "Component Name [PERSON_NAME] Value Chain Ethane Emissions Factor 0.38 kgCO₂e / …" at bounding box center [496, 157] width 631 height 67
click at [626, 166] on span "0.38" at bounding box center [623, 162] width 26 height 16
click at [817, 467] on button "Global" at bounding box center [811, 473] width 85 height 16
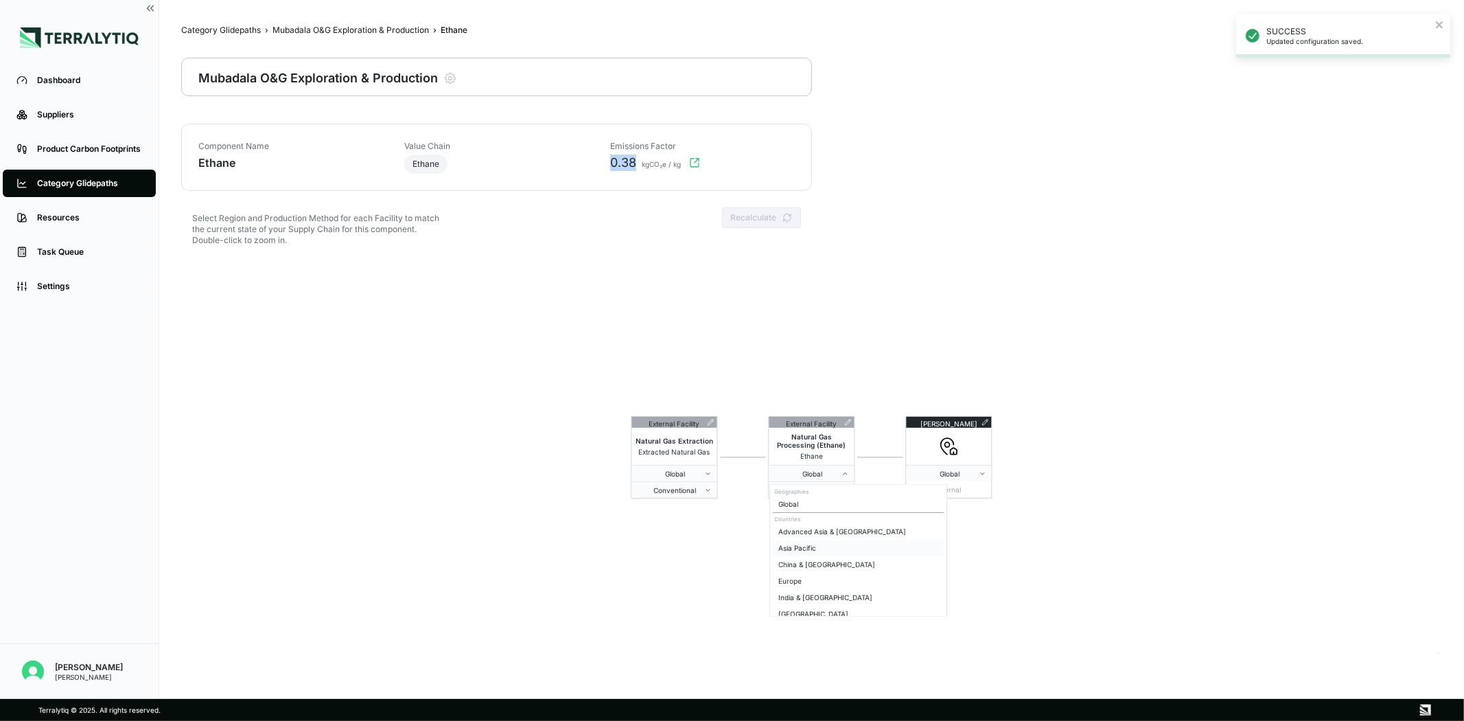
click at [807, 544] on div "Asia Pacific" at bounding box center [858, 548] width 171 height 16
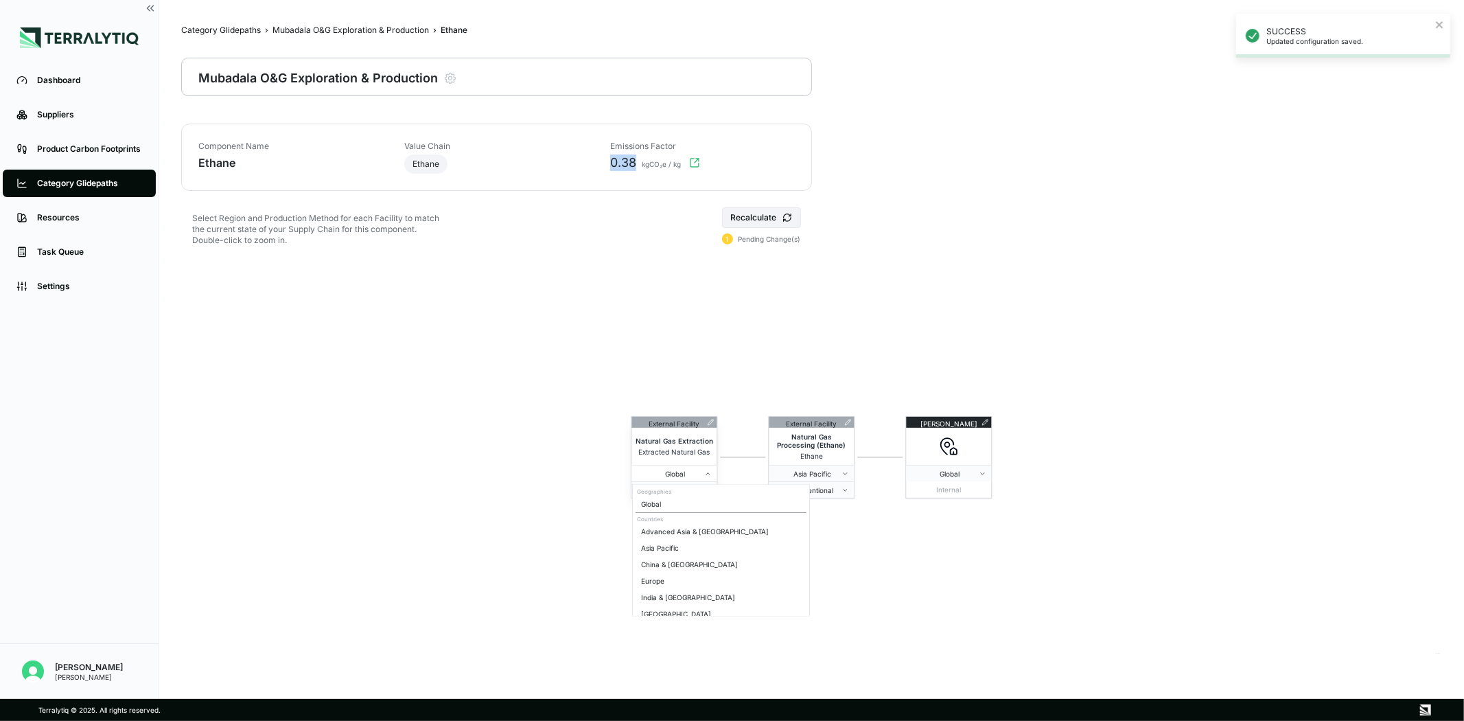
click at [673, 470] on span "Global" at bounding box center [671, 474] width 67 height 8
click at [668, 583] on div "Europe" at bounding box center [721, 581] width 171 height 16
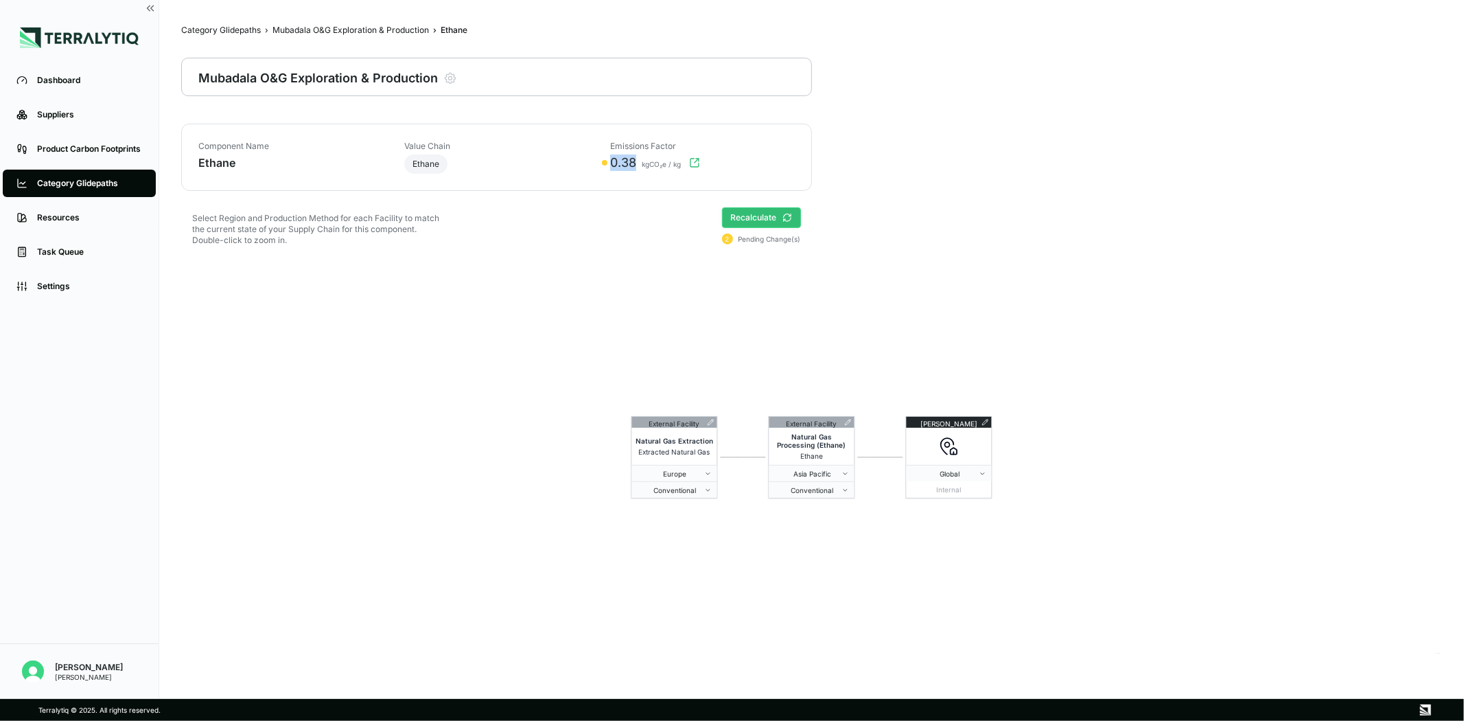
click at [755, 220] on button "Recalculate" at bounding box center [761, 217] width 79 height 21
drag, startPoint x: 633, startPoint y: 157, endPoint x: 605, endPoint y: 162, distance: 28.0
click at [605, 162] on div "0.48 kgCO₂e / kg" at bounding box center [698, 162] width 192 height 16
click at [644, 163] on span "kgCO₂e / kg" at bounding box center [661, 165] width 42 height 11
click at [693, 467] on button "Europe" at bounding box center [674, 473] width 85 height 16
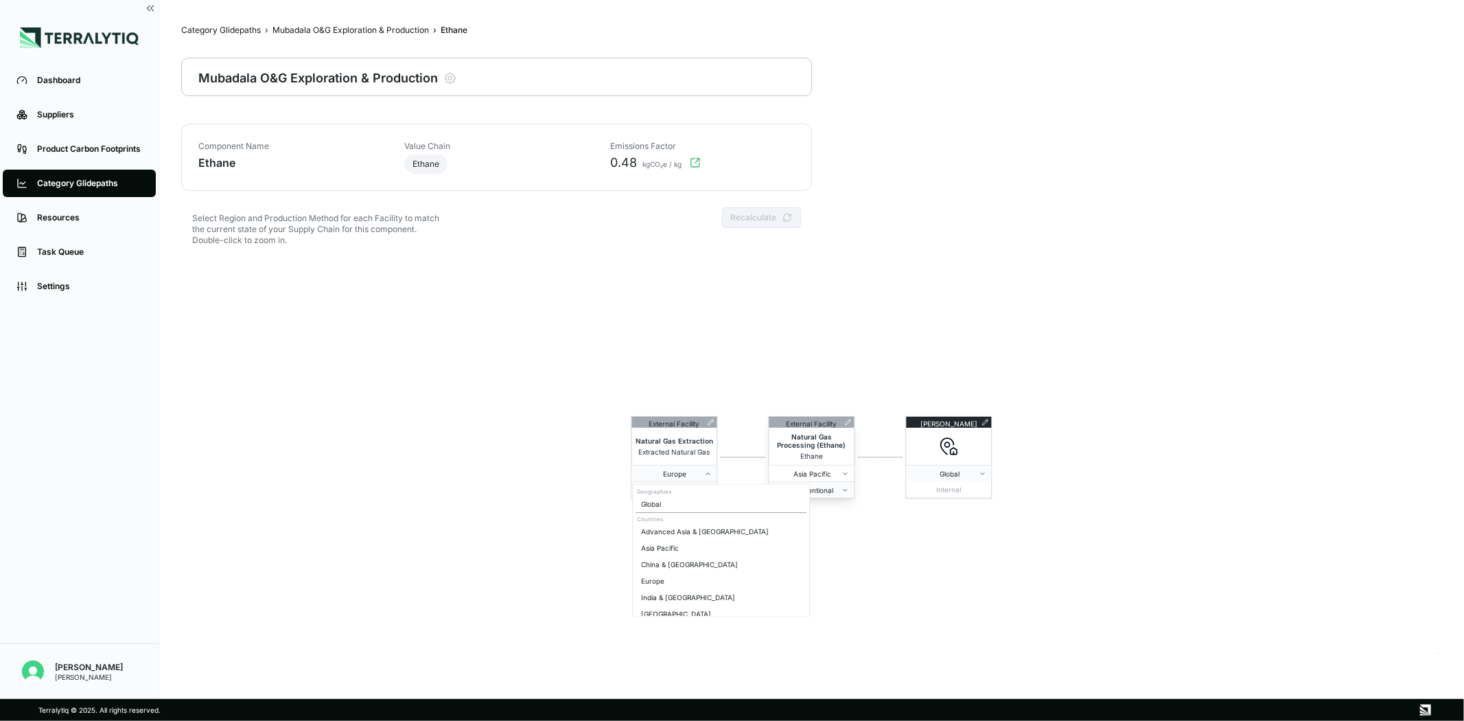
click at [799, 470] on span "Asia Pacific" at bounding box center [808, 474] width 67 height 8
click at [659, 474] on span "Europe" at bounding box center [671, 474] width 67 height 8
click at [834, 478] on button "Asia Pacific" at bounding box center [811, 473] width 85 height 16
click at [731, 360] on html "Dashboard Suppliers Product Carbon Footprints Category Glidepaths Resources Tas…" at bounding box center [732, 360] width 1464 height 721
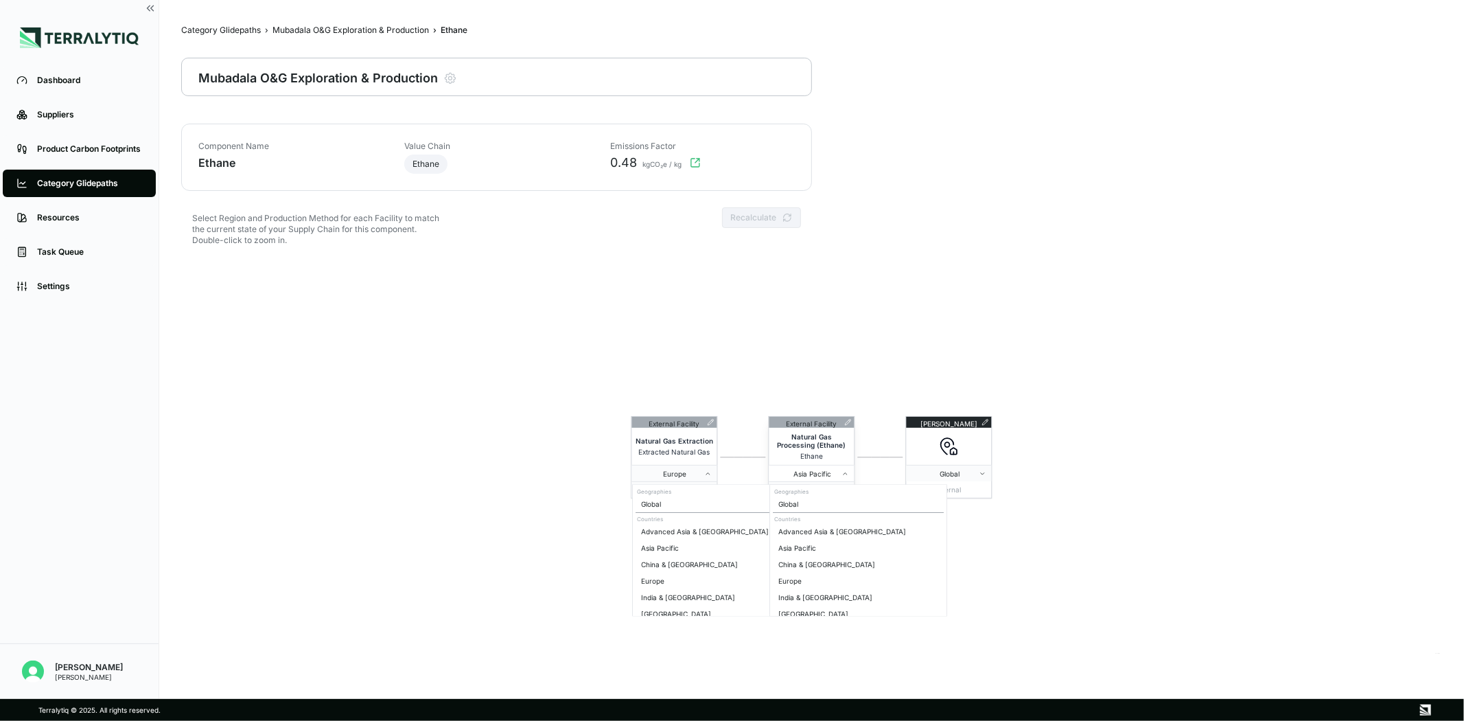
click at [807, 465] on button "Asia Pacific" at bounding box center [811, 473] width 85 height 16
click at [792, 533] on div "[GEOGRAPHIC_DATA]" at bounding box center [858, 536] width 171 height 16
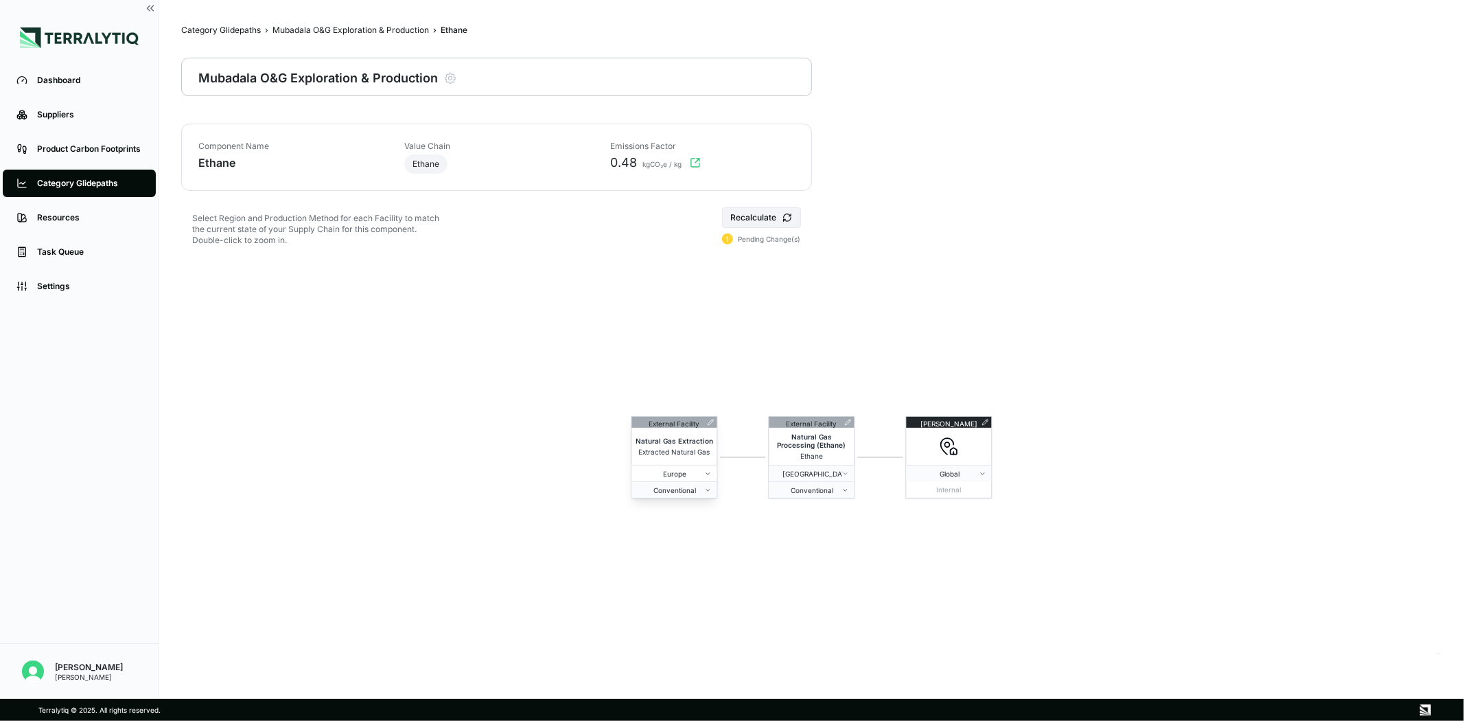
click at [691, 474] on span "Europe" at bounding box center [671, 474] width 67 height 8
click at [683, 470] on span "Europe" at bounding box center [671, 474] width 67 height 8
click at [667, 551] on div "[GEOGRAPHIC_DATA]" at bounding box center [721, 552] width 171 height 16
click at [755, 546] on div "External Facility Natural Gas Extraction Extracted Natural Gas France Conventio…" at bounding box center [811, 456] width 1261 height 395
click at [749, 216] on button "Recalculate" at bounding box center [761, 217] width 79 height 21
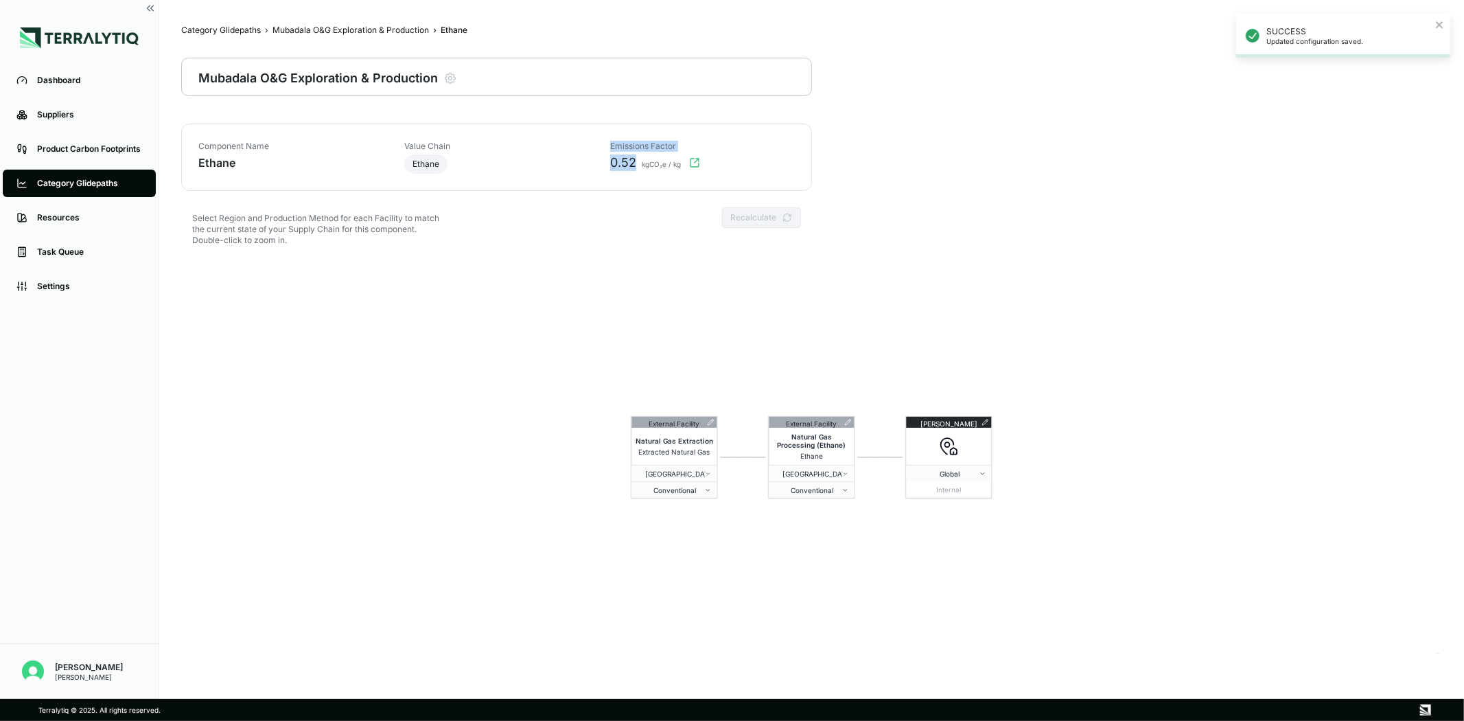
drag, startPoint x: 636, startPoint y: 165, endPoint x: 584, endPoint y: 156, distance: 52.3
click at [584, 156] on div "Component Name [PERSON_NAME] Value Chain Ethane Emissions Factor 0.52 kgCO₂e / …" at bounding box center [496, 157] width 597 height 33
click at [630, 174] on div "Component Name [PERSON_NAME] Value Chain Ethane Emissions Factor 0.52 kgCO₂e / …" at bounding box center [496, 157] width 631 height 67
click at [810, 450] on div "Natural Gas Processing (Ethane)" at bounding box center [812, 441] width 80 height 19
click at [839, 453] on div "Ethane" at bounding box center [812, 456] width 80 height 8
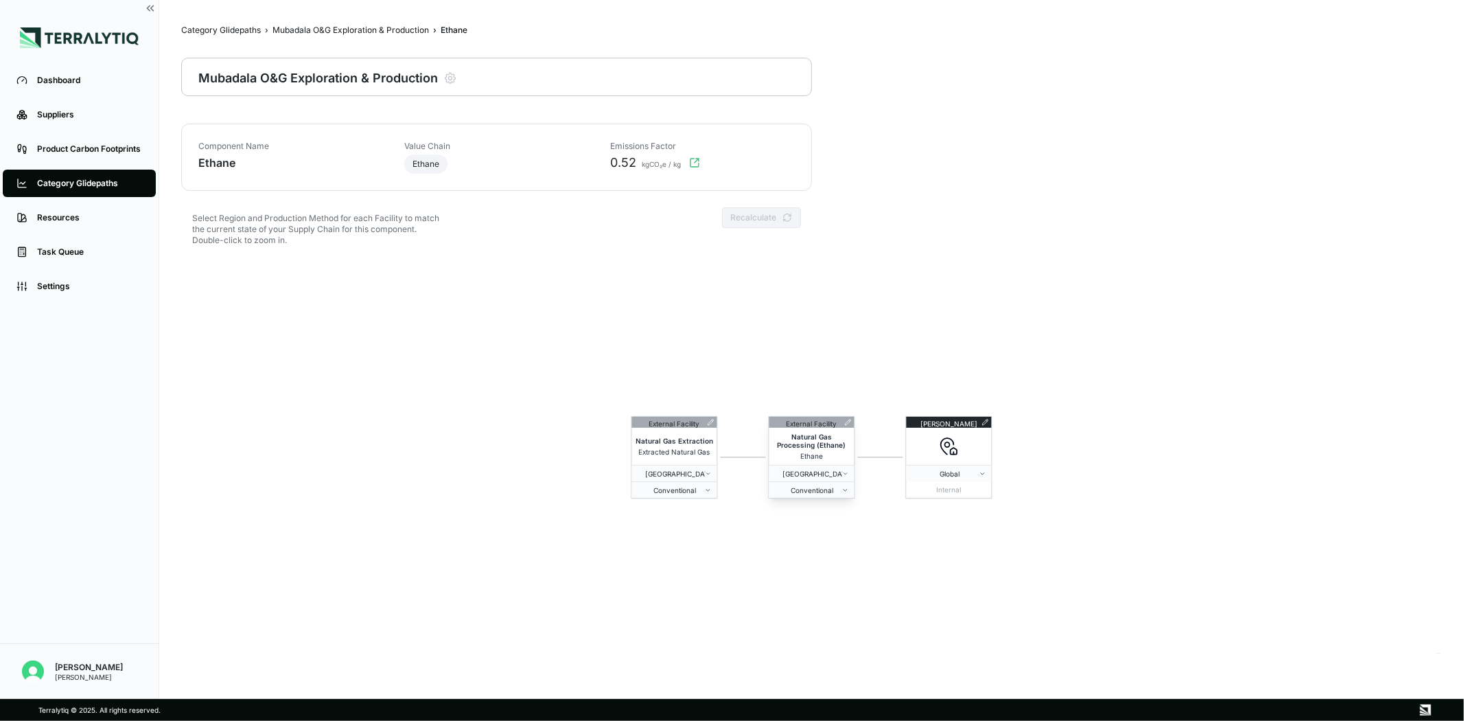
click at [847, 421] on icon at bounding box center [848, 422] width 7 height 7
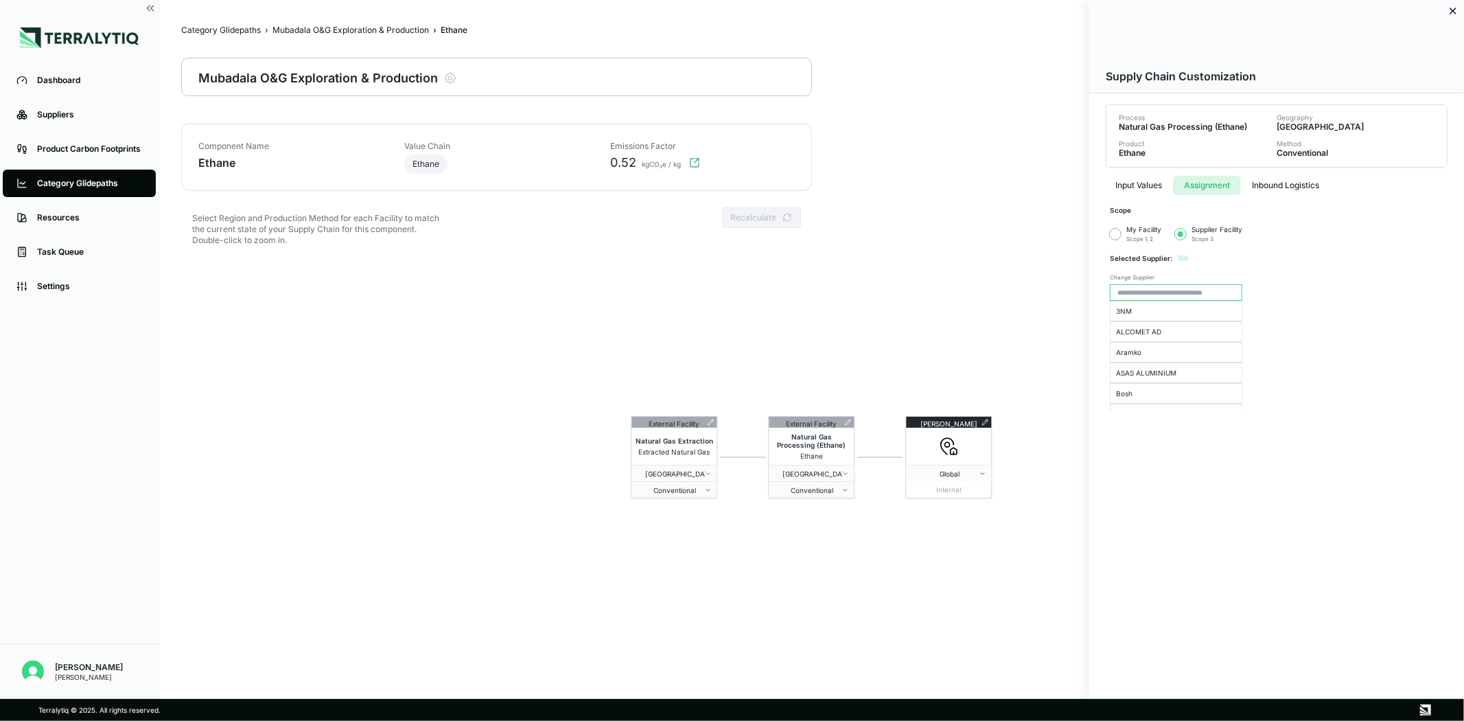
click at [1201, 183] on button "Assignment" at bounding box center [1207, 185] width 68 height 19
click at [1299, 182] on button "Inbound Logistics" at bounding box center [1285, 185] width 89 height 19
click at [1176, 286] on html "Dashboard Suppliers Product Carbon Footprints Category Glidepaths Resources Tas…" at bounding box center [732, 360] width 1464 height 721
click at [1178, 311] on div "Air Freight" at bounding box center [1188, 308] width 81 height 16
click at [1174, 284] on html "Dashboard Suppliers Product Carbon Footprints Category Glidepaths Resources Tas…" at bounding box center [732, 360] width 1464 height 721
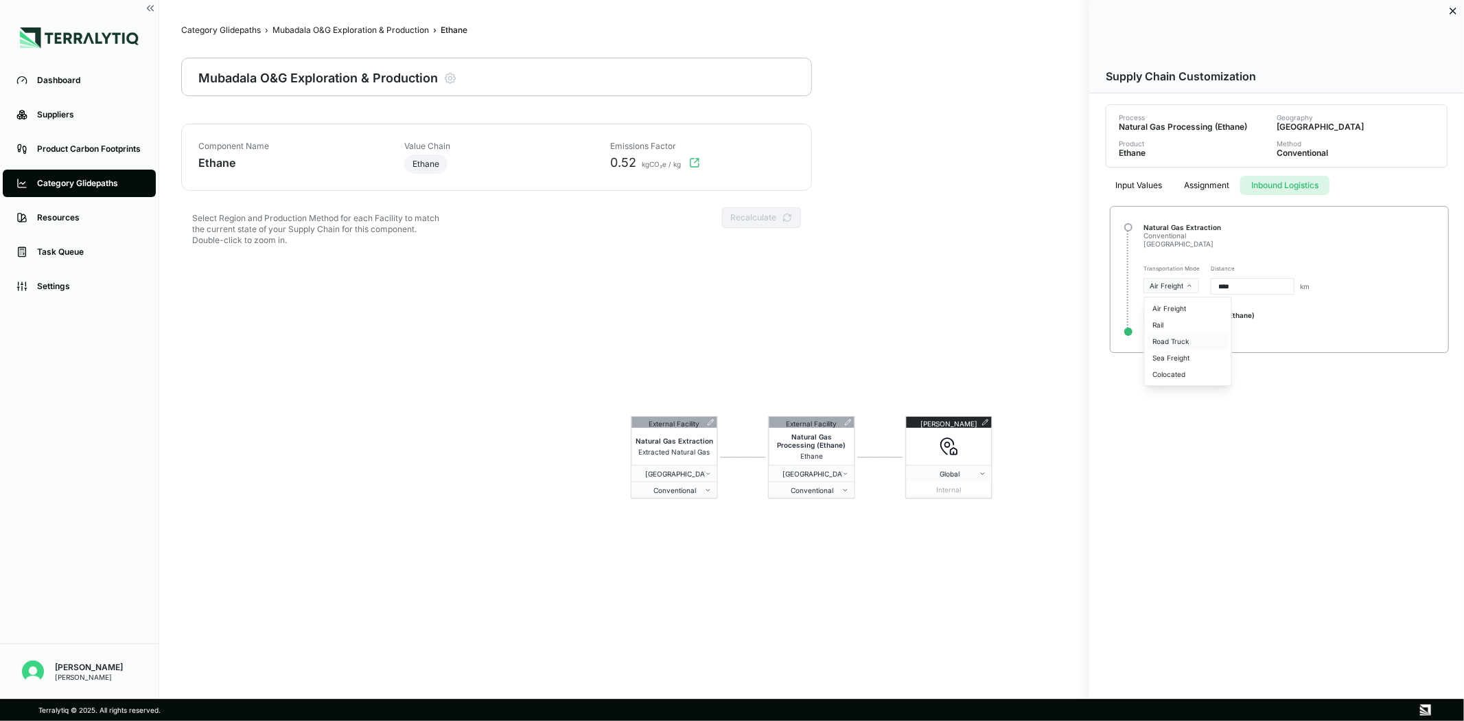
click at [1168, 339] on div "Road Truck" at bounding box center [1188, 341] width 81 height 16
click at [1170, 290] on html "Dashboard Suppliers Product Carbon Footprints Category Glidepaths Resources Tas…" at bounding box center [732, 360] width 1464 height 721
click at [1170, 360] on div "Sea Freight" at bounding box center [1188, 357] width 81 height 16
click at [1178, 285] on html "Dashboard Suppliers Product Carbon Footprints Category Glidepaths Resources Tas…" at bounding box center [732, 360] width 1464 height 721
click at [1172, 373] on div "Colocated" at bounding box center [1188, 374] width 81 height 16
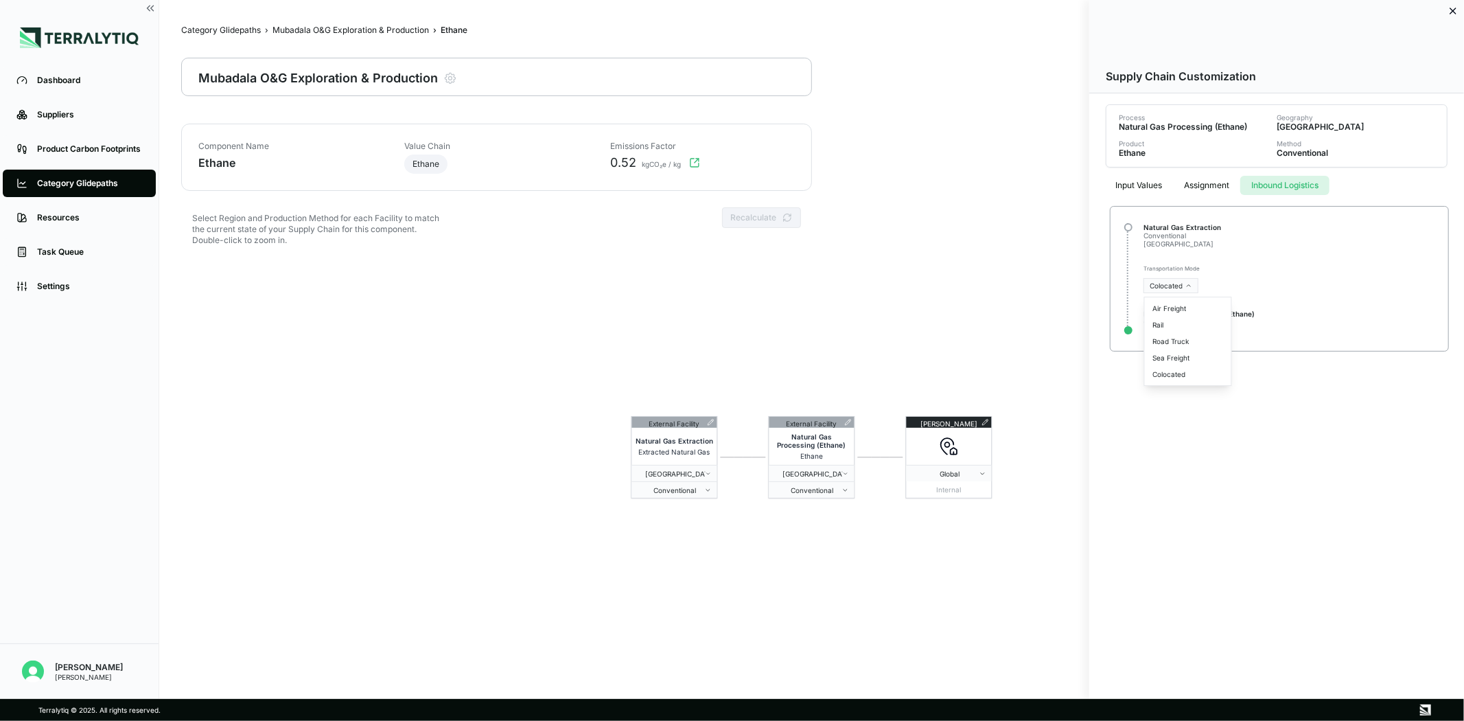
click at [1174, 282] on html "Dashboard Suppliers Product Carbon Footprints Category Glidepaths Resources Tas…" at bounding box center [732, 360] width 1464 height 721
click at [1170, 325] on div "Rail" at bounding box center [1188, 324] width 81 height 16
click at [1449, 10] on icon at bounding box center [1453, 10] width 11 height 11
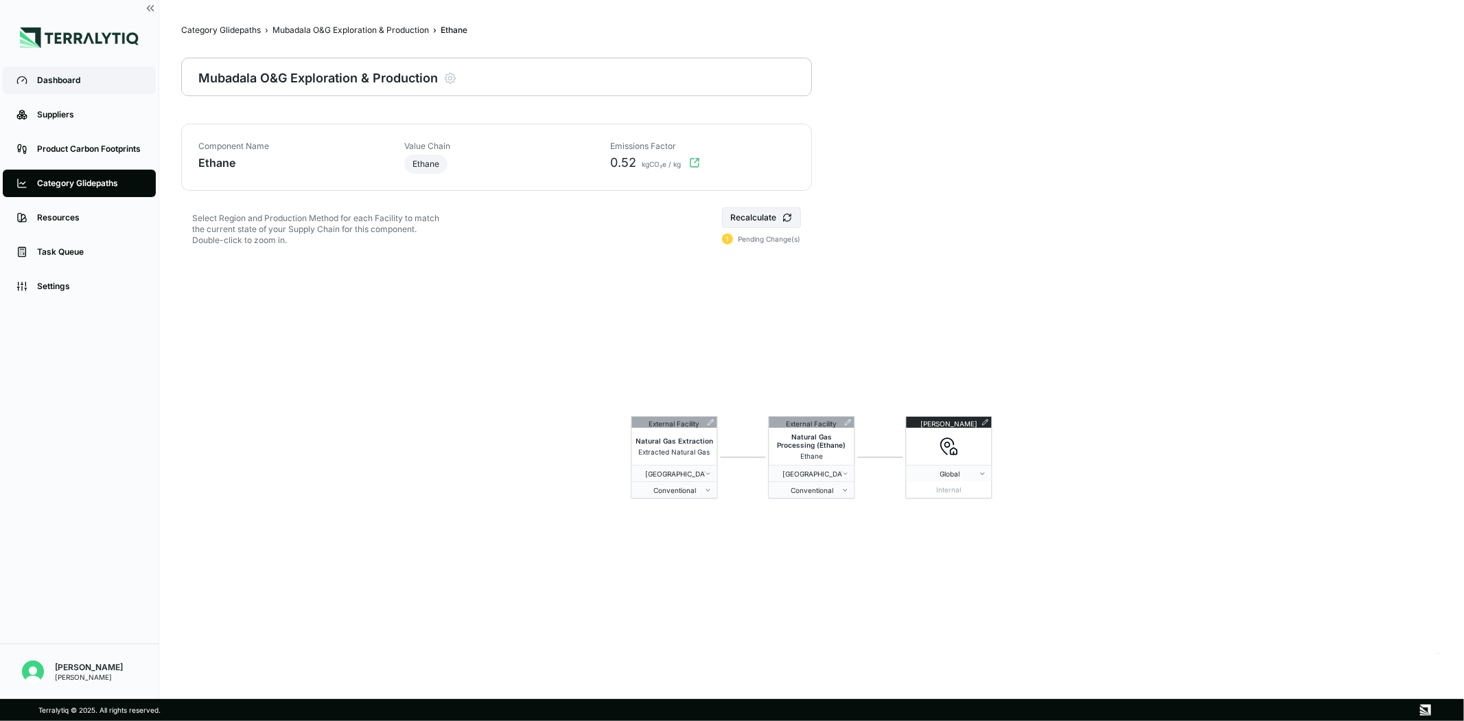
click at [45, 85] on div "Dashboard" at bounding box center [89, 80] width 105 height 11
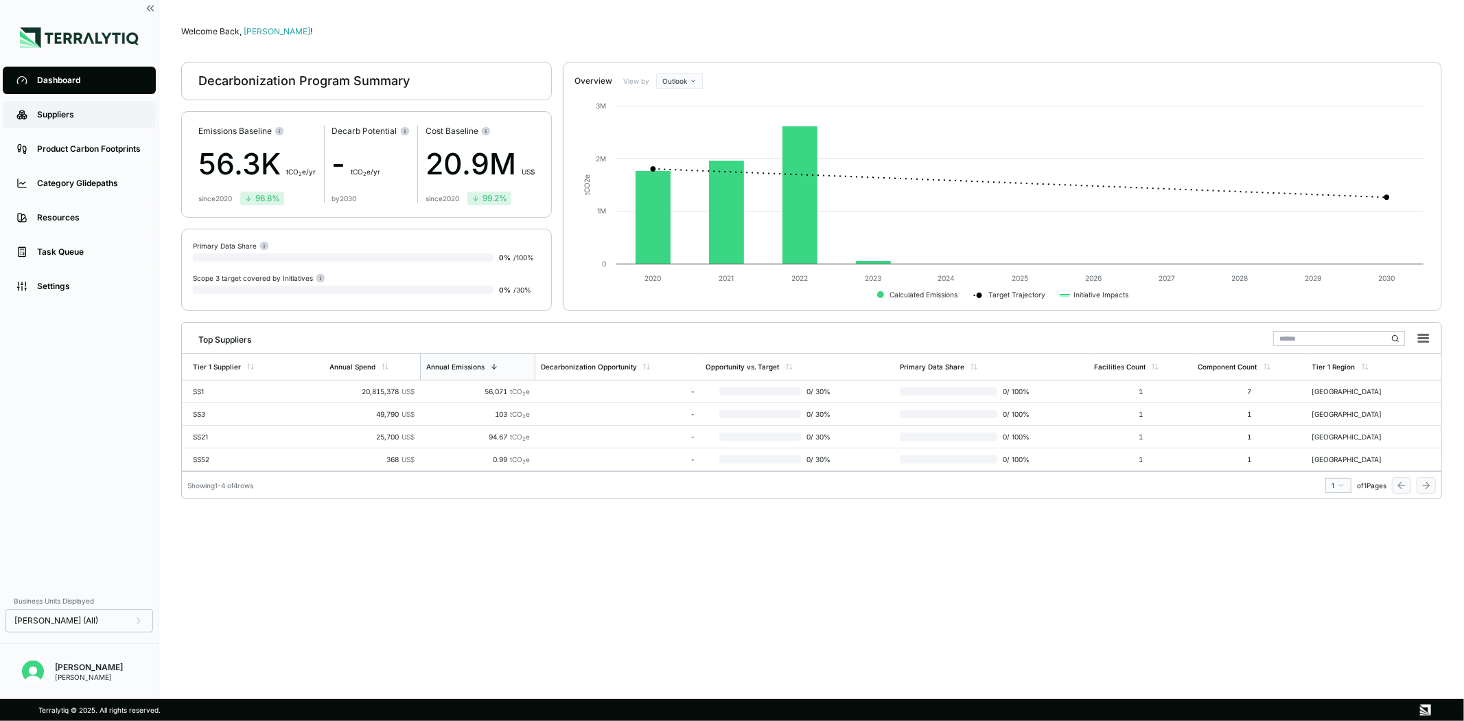
click at [113, 109] on div "Suppliers" at bounding box center [89, 114] width 105 height 11
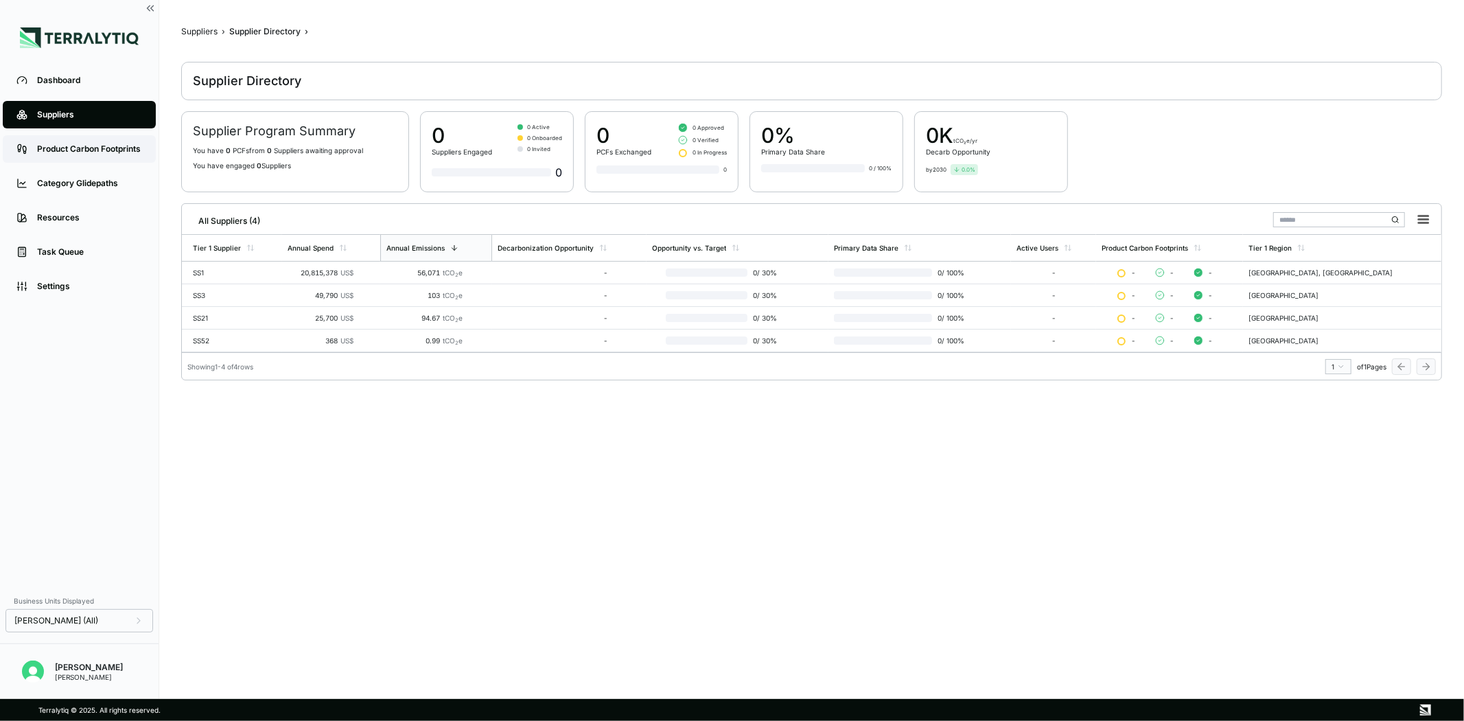
click at [94, 138] on link "Product Carbon Footprints" at bounding box center [79, 148] width 153 height 27
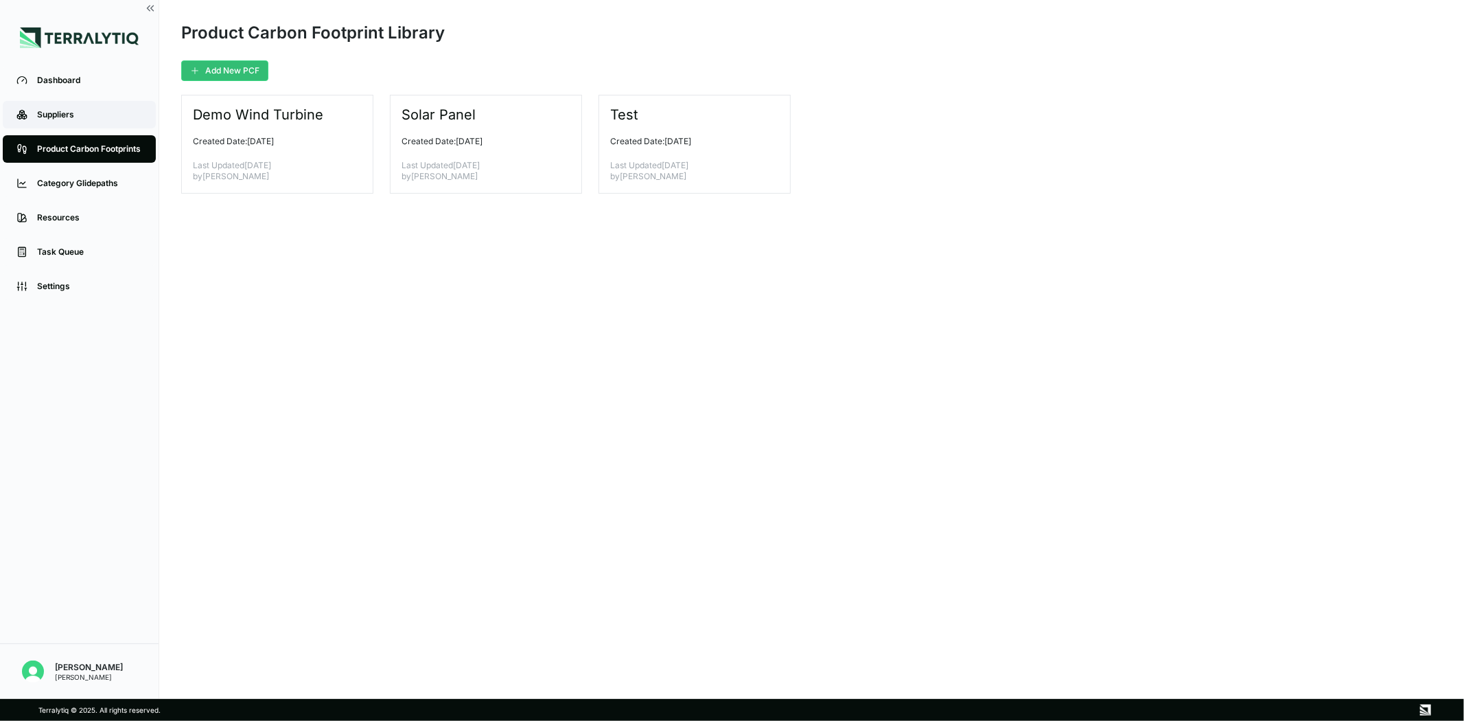
click at [92, 113] on div "Suppliers" at bounding box center [89, 114] width 105 height 11
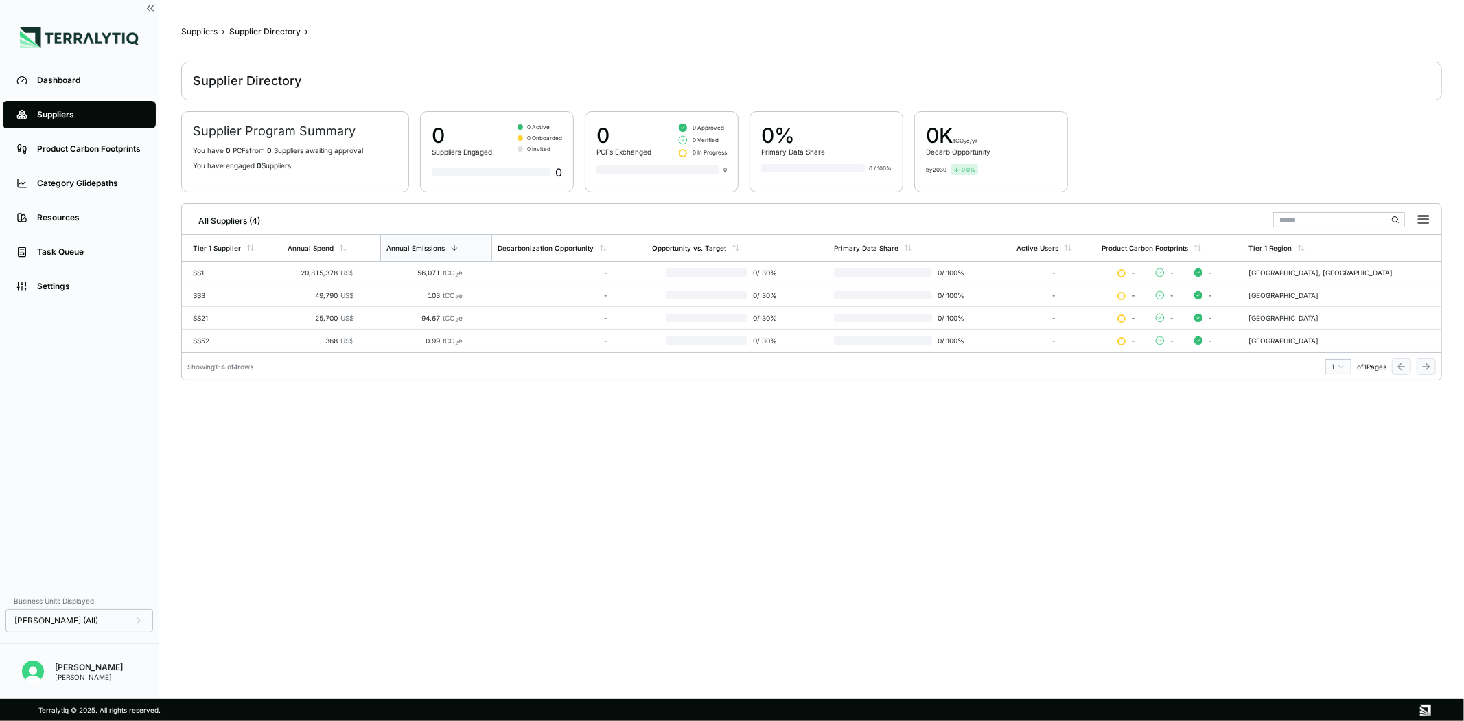
click at [1122, 434] on main "Suppliers › Supplier Directory › Supplier Directory Supplier Program Summary Yo…" at bounding box center [811, 353] width 1261 height 655
